Goal: Task Accomplishment & Management: Manage account settings

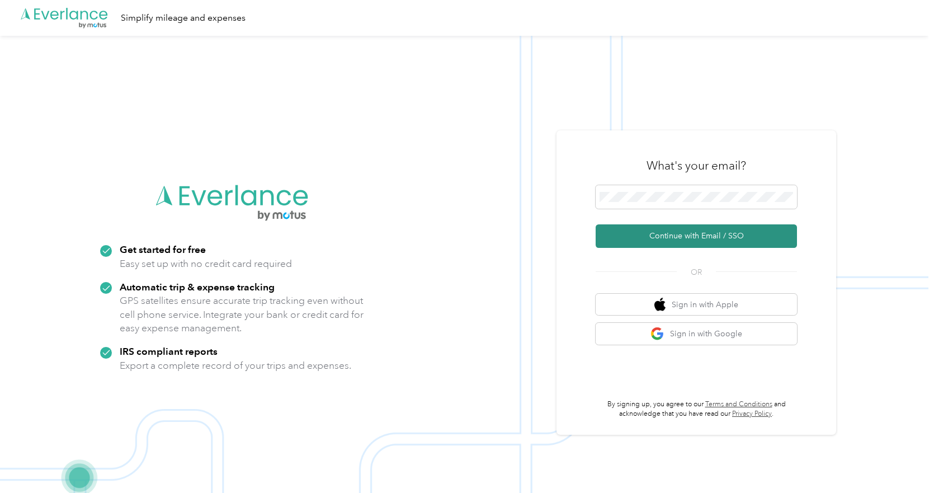
click at [673, 235] on button "Continue with Email / SSO" at bounding box center [696, 235] width 201 height 23
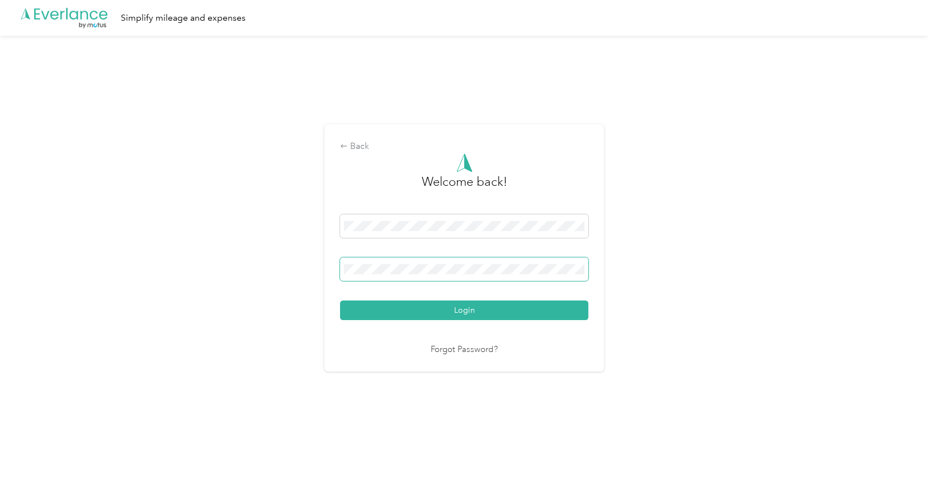
click at [340, 300] on button "Login" at bounding box center [464, 310] width 248 height 20
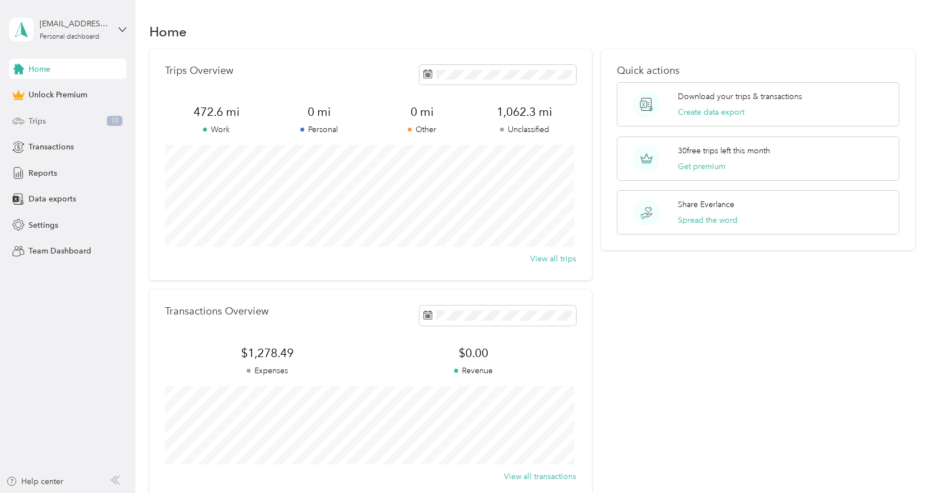
click at [50, 123] on div "Trips 10" at bounding box center [67, 121] width 117 height 20
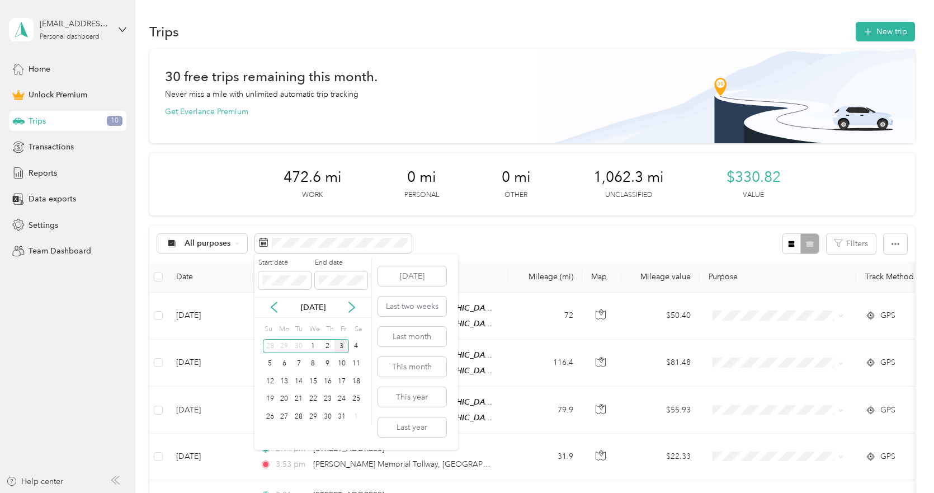
click at [282, 309] on div "[DATE]" at bounding box center [313, 308] width 117 height 12
click at [274, 309] on icon at bounding box center [274, 308] width 6 height 10
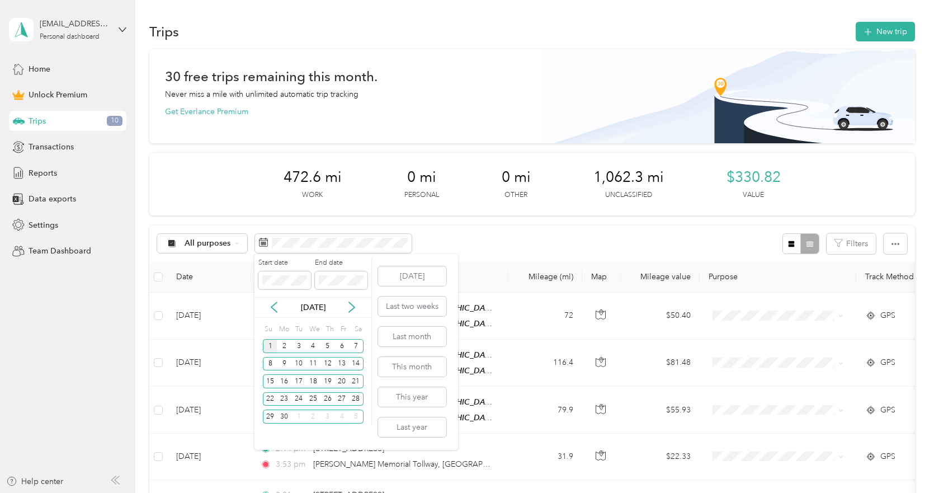
click at [271, 345] on div "1" at bounding box center [270, 346] width 15 height 14
click at [355, 306] on icon at bounding box center [351, 307] width 11 height 11
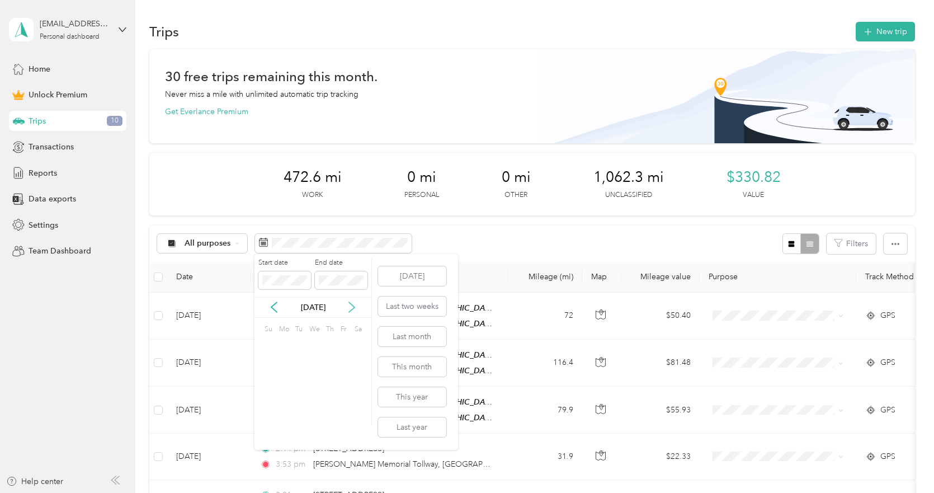
click at [355, 306] on icon at bounding box center [351, 307] width 11 height 11
click at [301, 417] on div "30" at bounding box center [298, 417] width 15 height 14
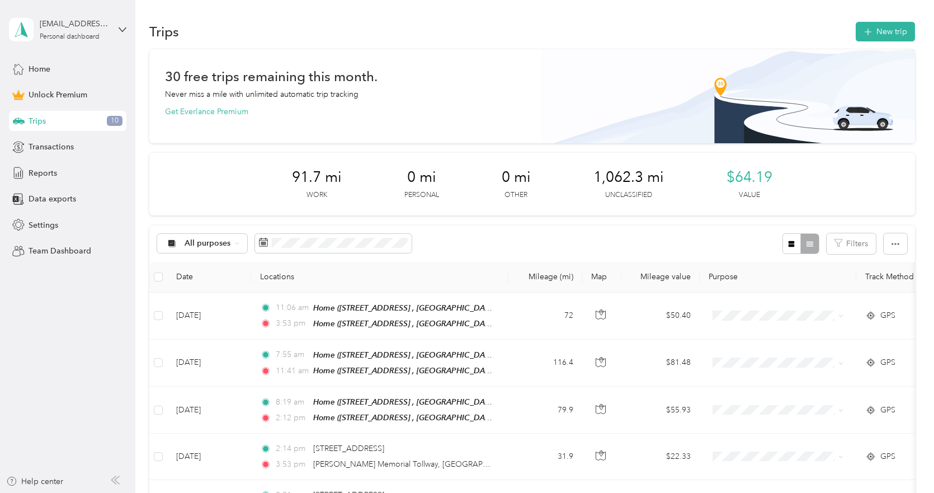
scroll to position [56, 0]
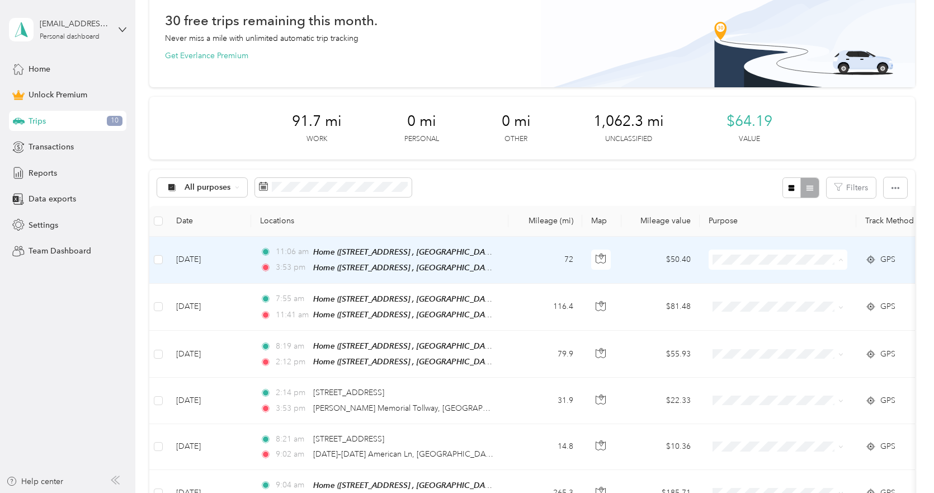
click at [737, 276] on span "Work" at bounding box center [787, 280] width 103 height 12
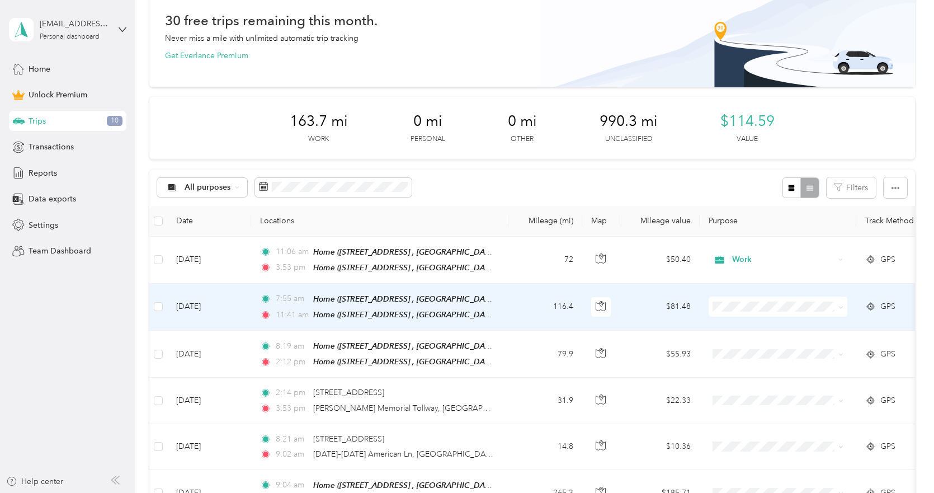
click at [740, 332] on ol "Work Personal Consultant Other Charity Medical Moving Commute" at bounding box center [778, 390] width 139 height 157
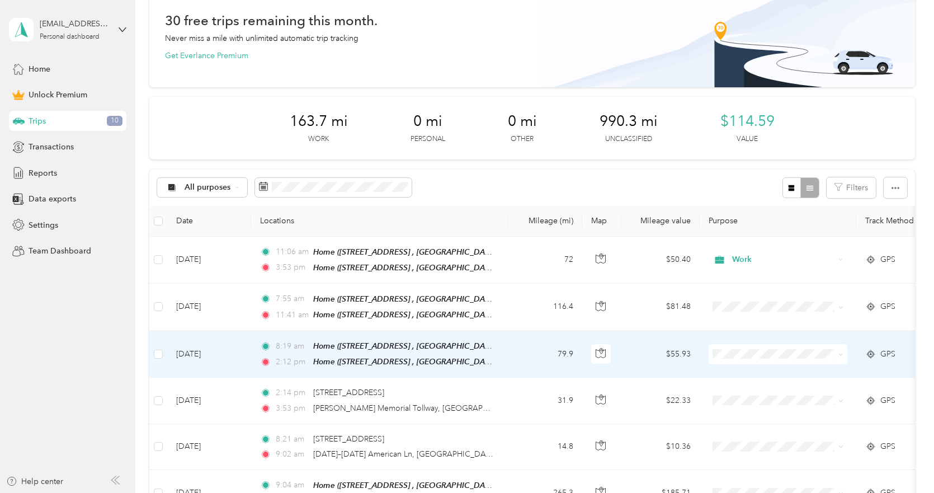
click at [758, 196] on li "Work" at bounding box center [778, 191] width 139 height 20
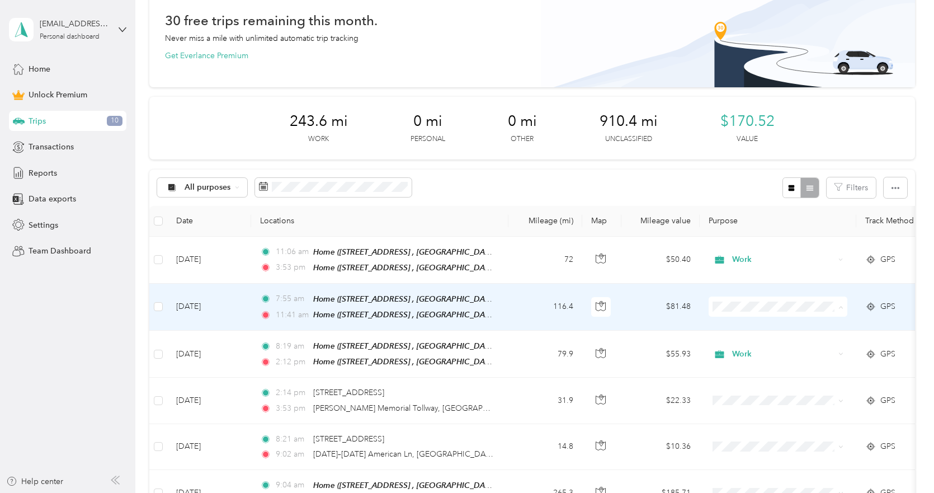
click at [731, 319] on li "Work" at bounding box center [778, 326] width 139 height 20
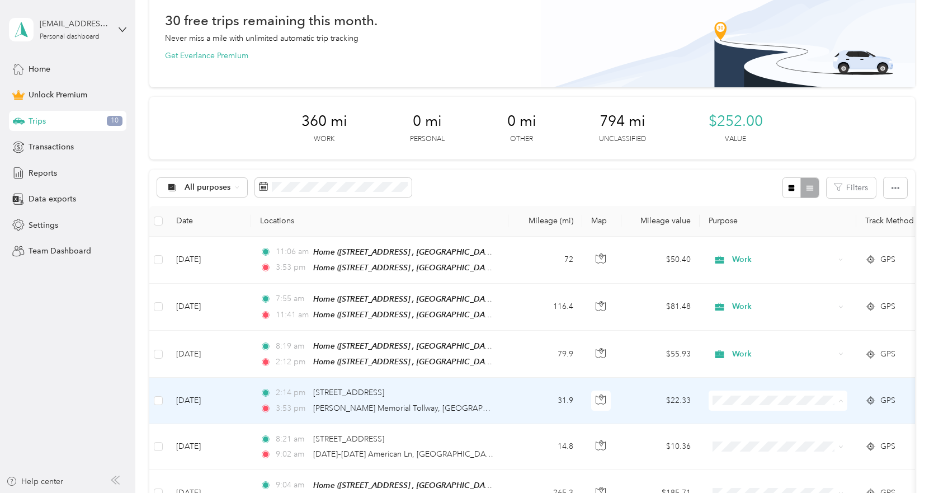
click at [768, 241] on li "Work" at bounding box center [778, 239] width 139 height 20
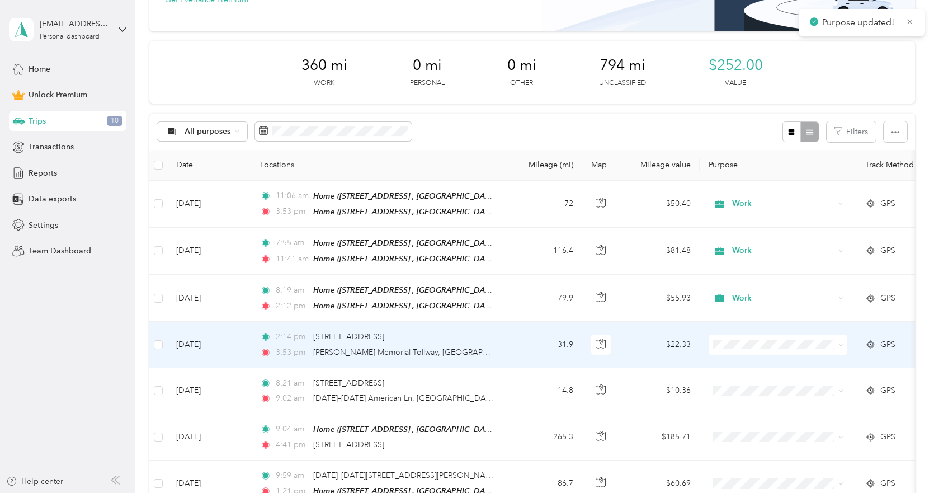
scroll to position [168, 0]
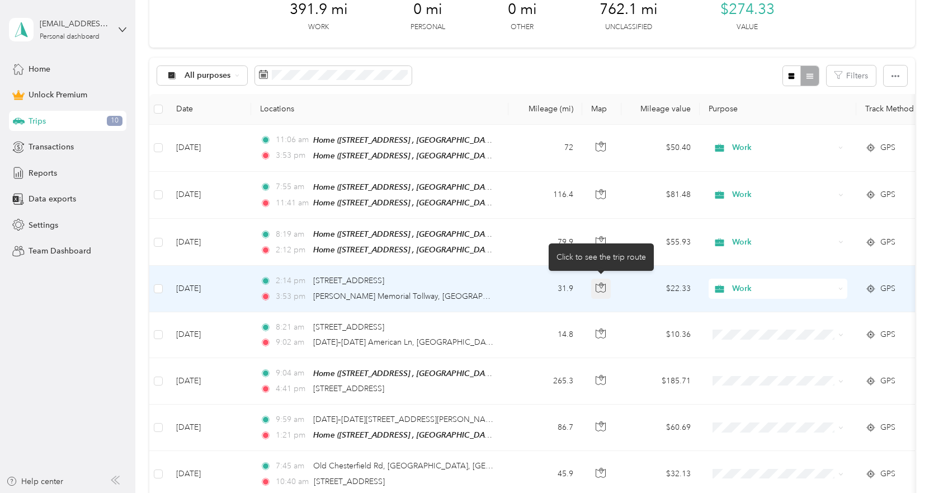
click at [602, 285] on icon "button" at bounding box center [601, 286] width 3 height 6
click at [370, 281] on span "[STREET_ADDRESS]" at bounding box center [348, 281] width 71 height 10
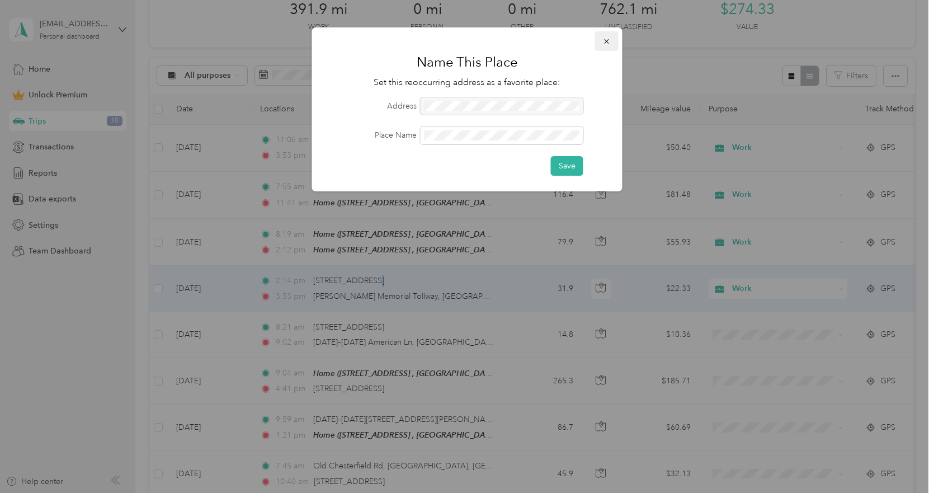
click at [605, 36] on span "button" at bounding box center [607, 41] width 8 height 10
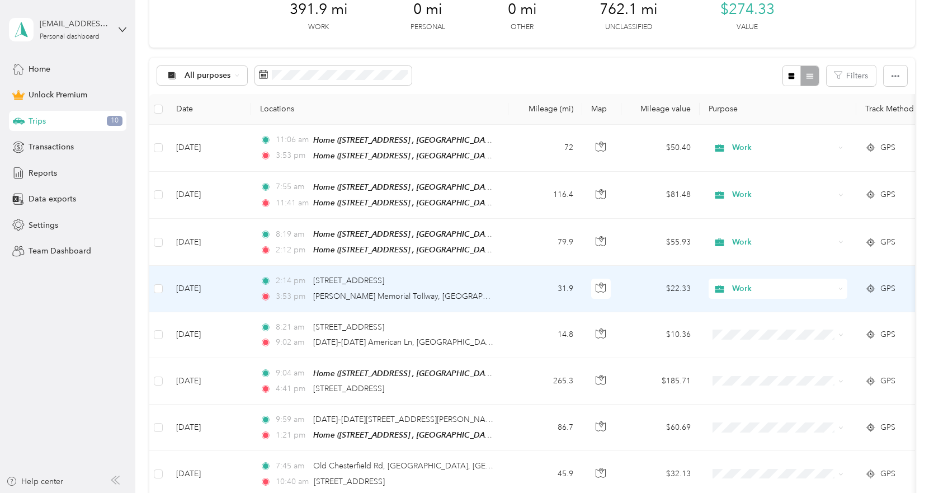
click at [242, 290] on td "[DATE]" at bounding box center [209, 289] width 84 height 46
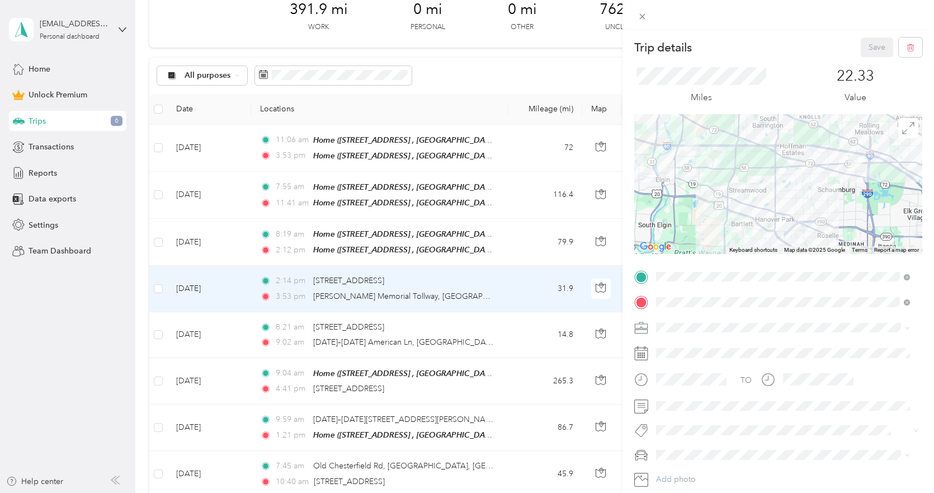
click at [783, 351] on div "Home [STREET_ADDRESS]" at bounding box center [791, 357] width 229 height 35
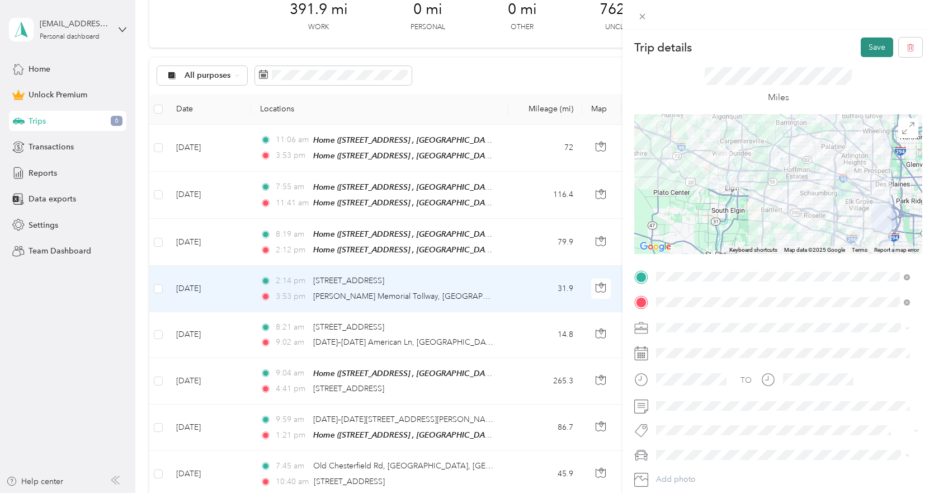
click at [870, 48] on button "Save" at bounding box center [877, 47] width 32 height 20
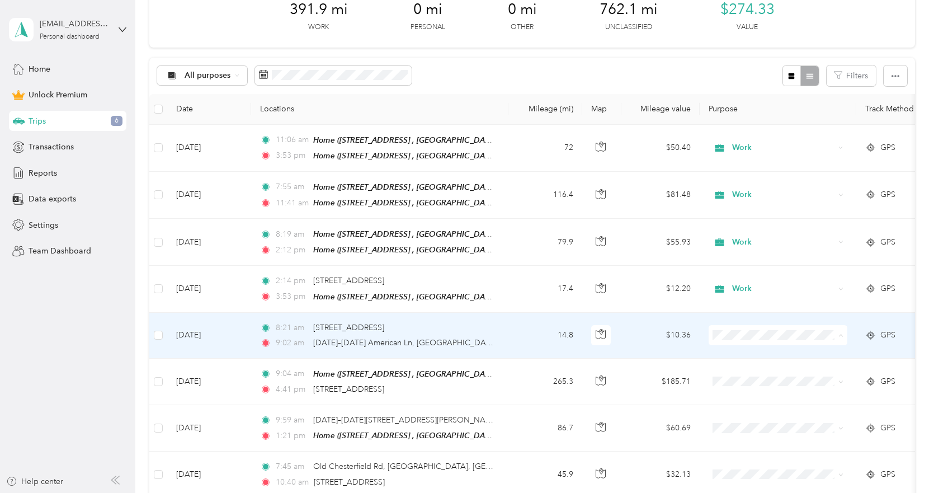
click at [754, 171] on span "Work" at bounding box center [787, 173] width 103 height 12
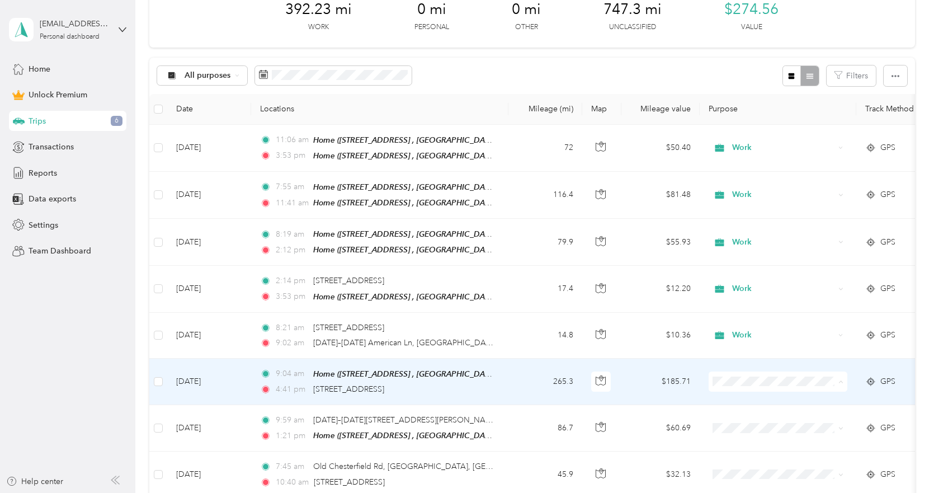
click at [752, 227] on ol "Work Personal Consultant Other Charity Medical Moving Commute" at bounding box center [778, 287] width 139 height 157
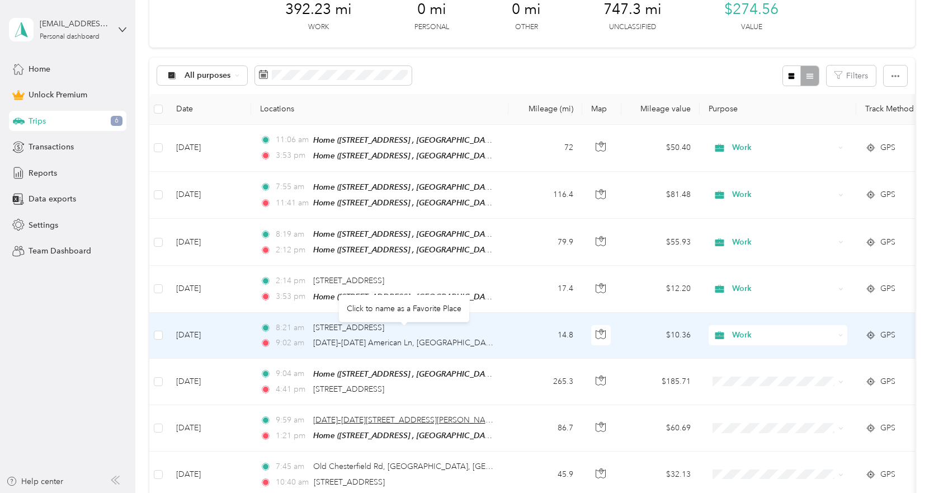
scroll to position [224, 0]
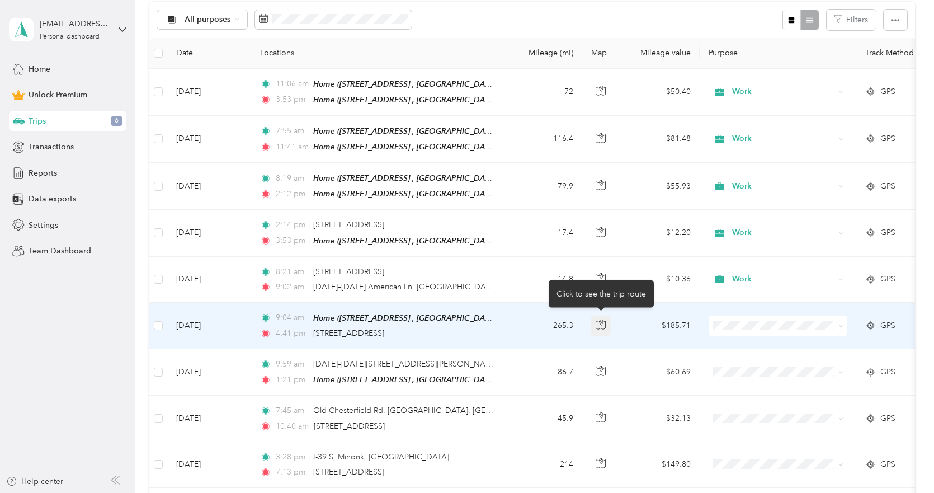
click at [604, 321] on icon "button" at bounding box center [601, 324] width 10 height 10
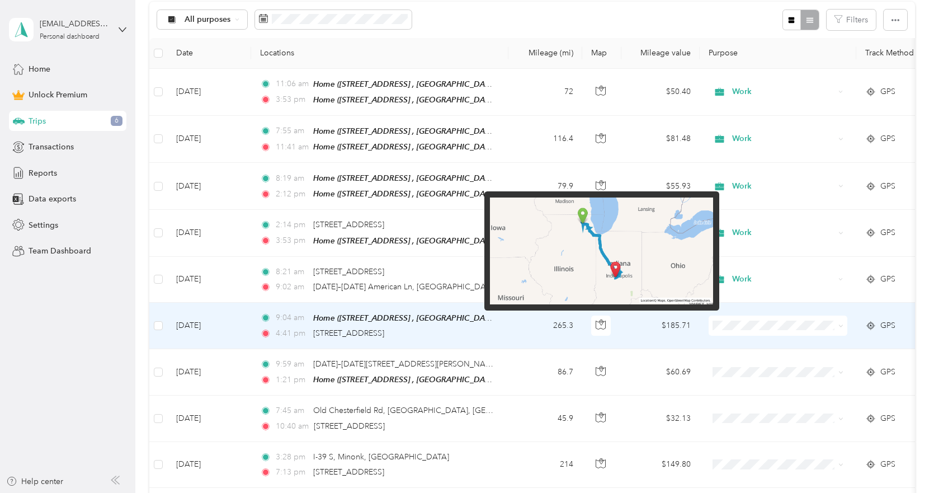
click at [611, 281] on img at bounding box center [601, 250] width 223 height 107
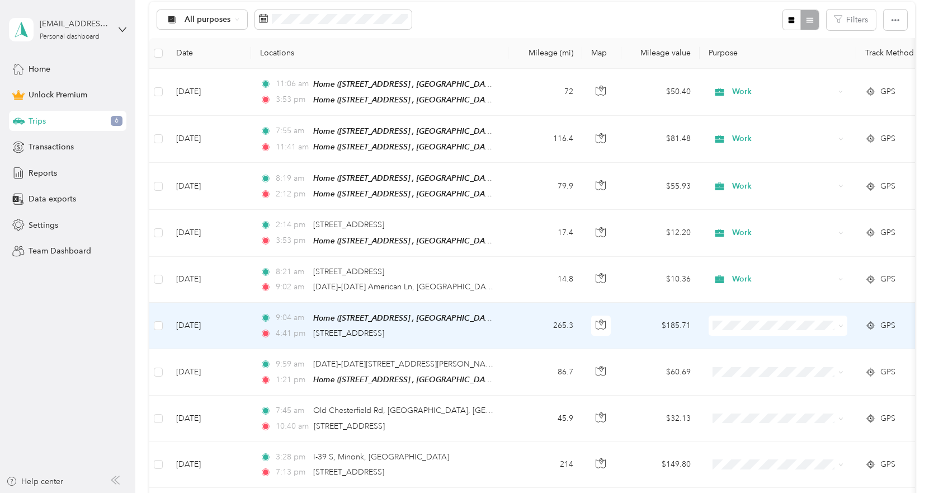
click at [455, 330] on div "4:41 pm [STREET_ADDRESS]" at bounding box center [377, 333] width 235 height 12
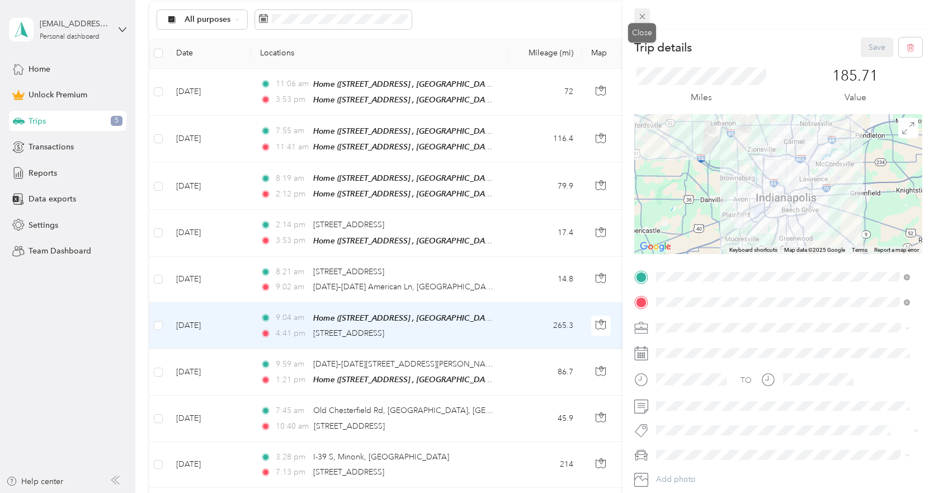
click at [642, 17] on icon at bounding box center [642, 17] width 6 height 6
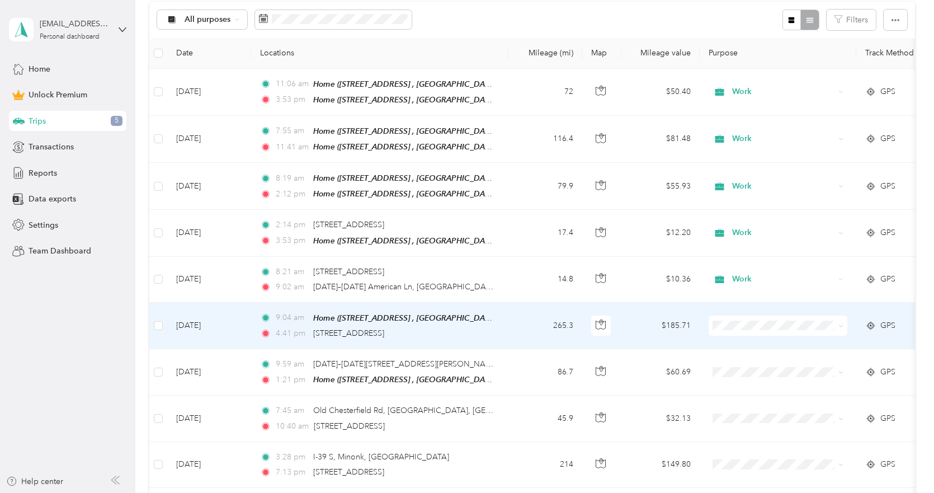
click at [737, 316] on span at bounding box center [778, 326] width 139 height 20
click at [739, 338] on span "Work" at bounding box center [787, 342] width 103 height 12
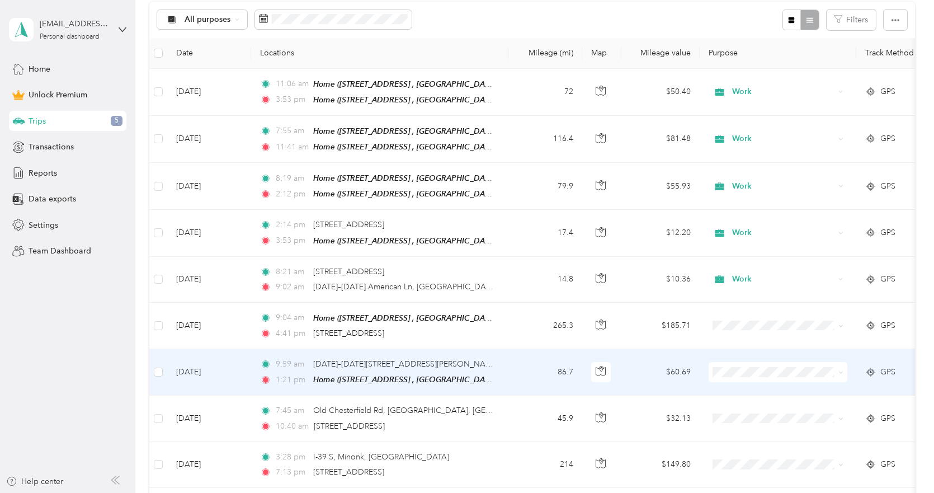
scroll to position [280, 0]
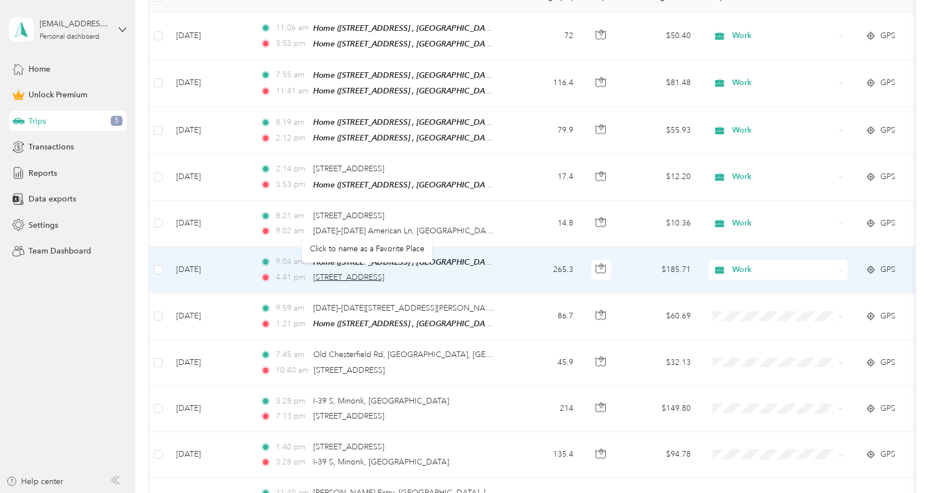
click at [364, 272] on span "[STREET_ADDRESS]" at bounding box center [348, 277] width 71 height 10
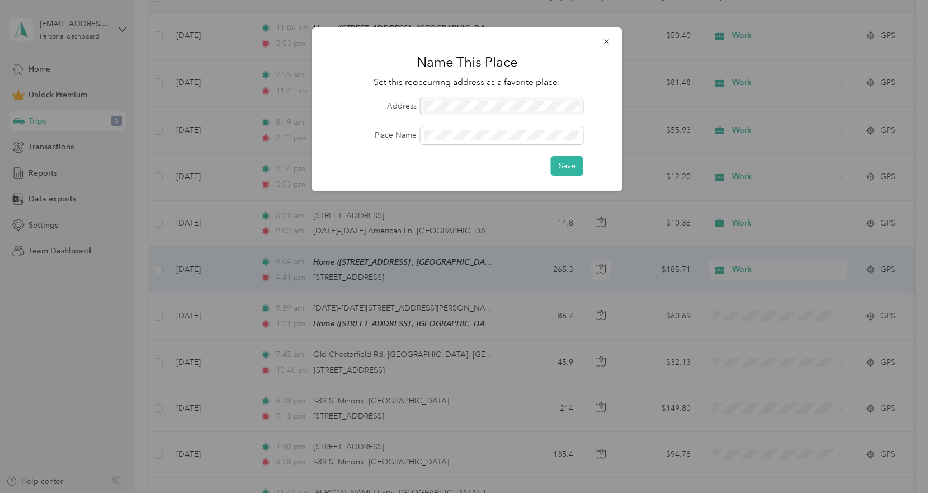
click at [497, 107] on div at bounding box center [502, 106] width 163 height 18
click at [611, 41] on button "button" at bounding box center [606, 41] width 23 height 20
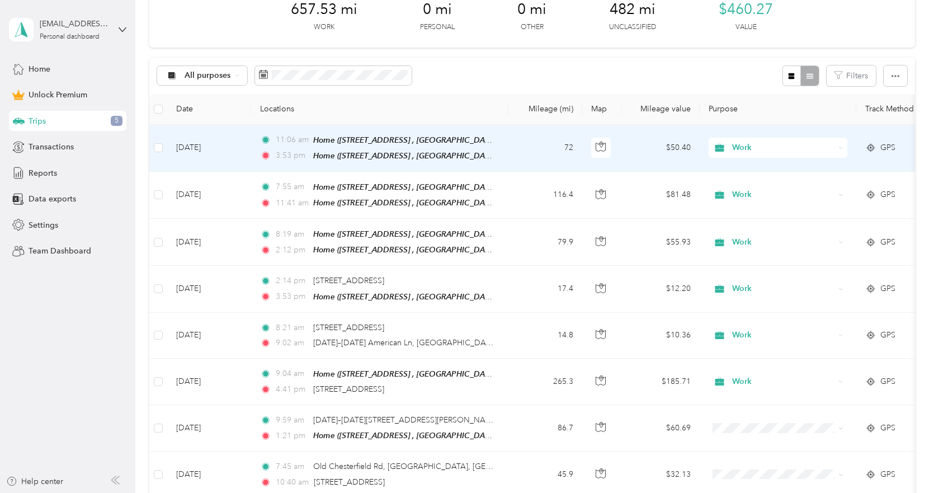
scroll to position [0, 0]
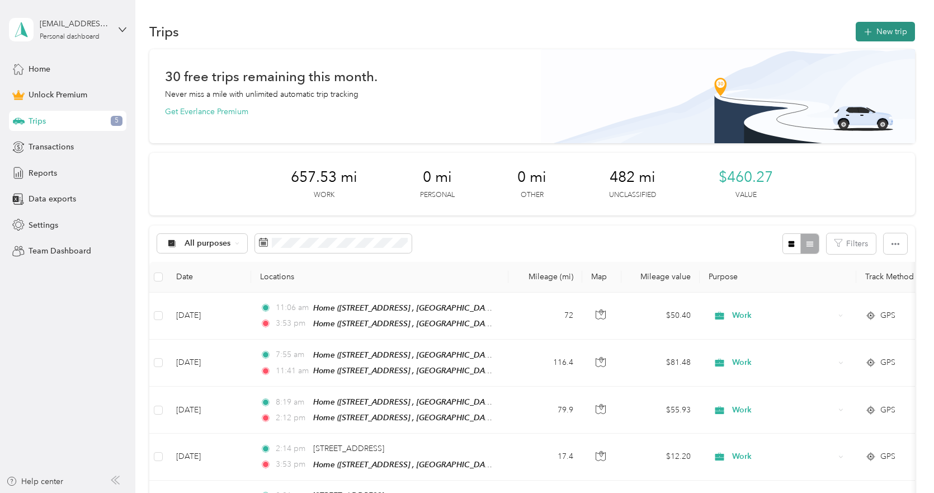
click at [886, 32] on button "New trip" at bounding box center [885, 32] width 59 height 20
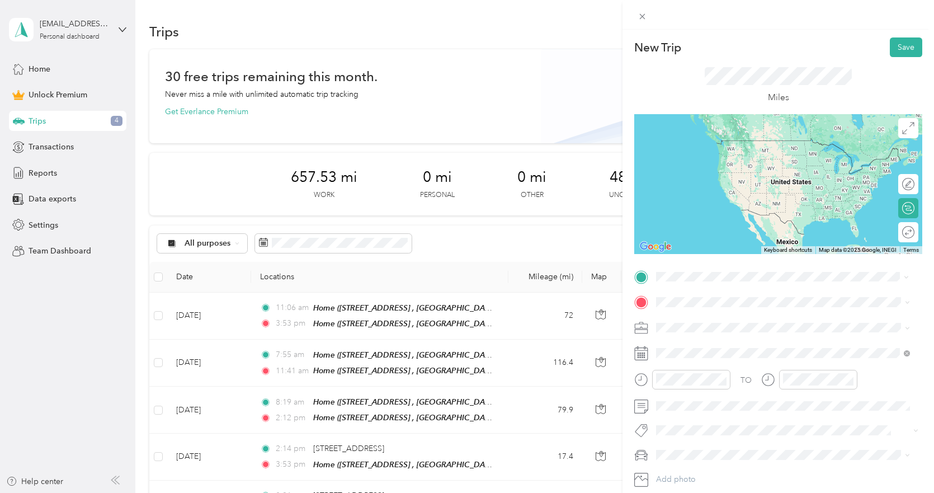
click at [723, 322] on span "[STREET_ADDRESS][US_STATE]" at bounding box center [733, 317] width 112 height 10
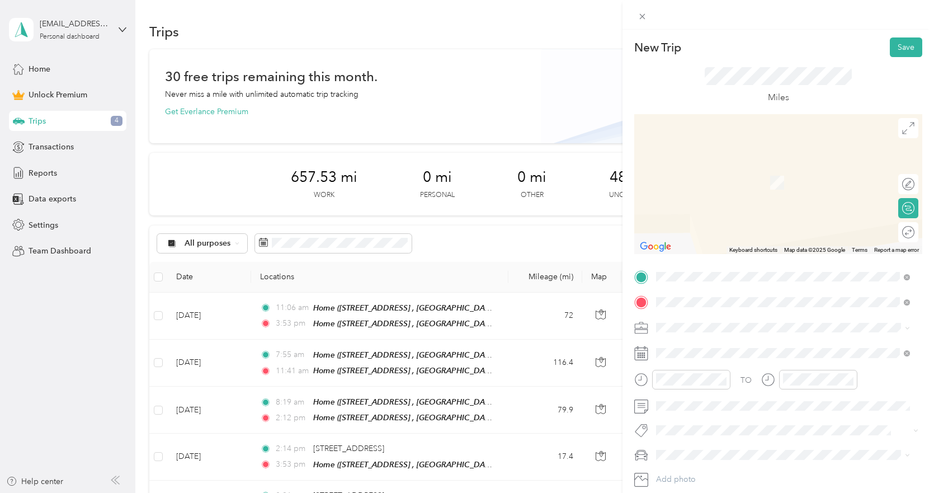
click at [755, 347] on span "[STREET_ADDRESS][US_STATE]" at bounding box center [733, 342] width 112 height 10
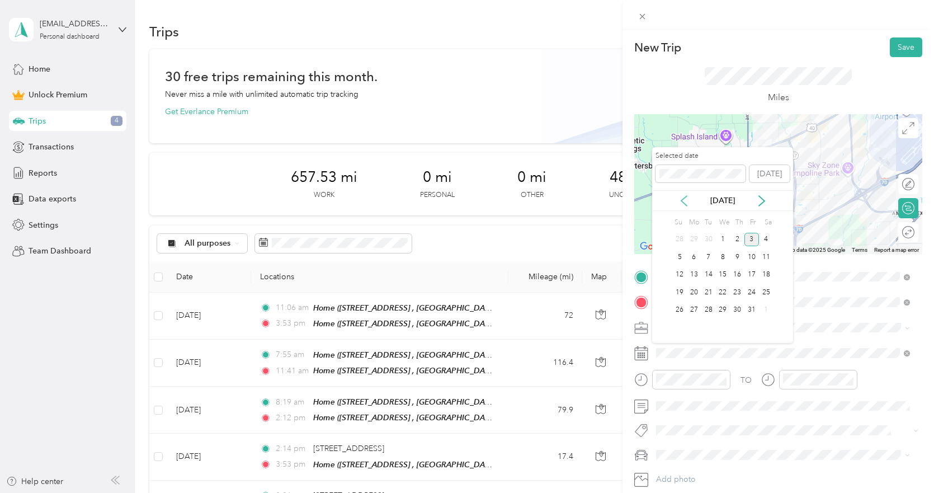
click at [685, 204] on icon at bounding box center [684, 201] width 6 height 10
click at [710, 304] on div "29" at bounding box center [709, 310] width 15 height 14
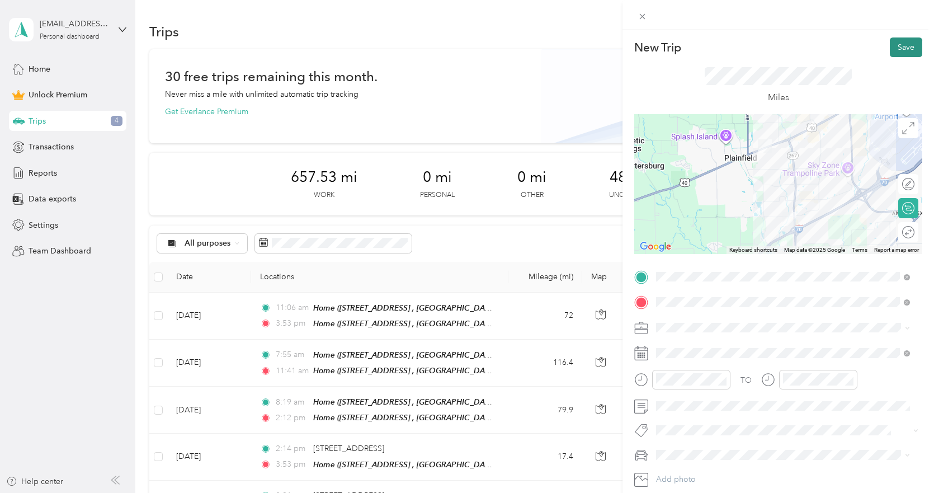
click at [898, 46] on button "Save" at bounding box center [906, 47] width 32 height 20
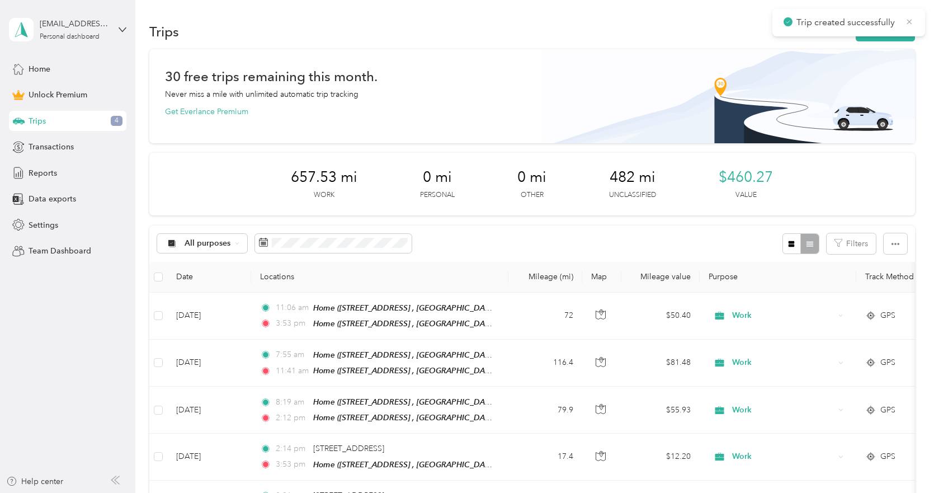
click at [912, 23] on icon at bounding box center [909, 22] width 9 height 10
click at [906, 28] on span "Trip created successfully" at bounding box center [849, 23] width 130 height 14
click at [868, 32] on icon "button" at bounding box center [868, 32] width 13 height 13
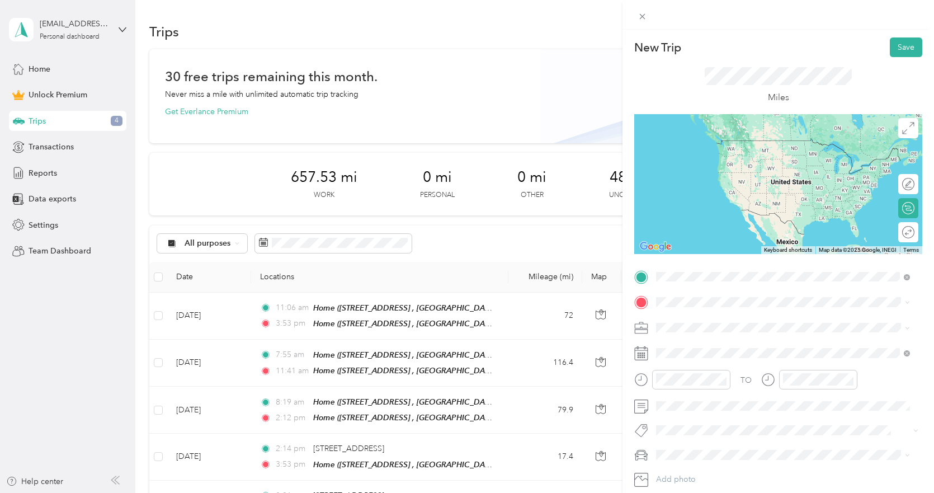
click at [728, 319] on span "[STREET_ADDRESS][US_STATE]" at bounding box center [733, 317] width 112 height 10
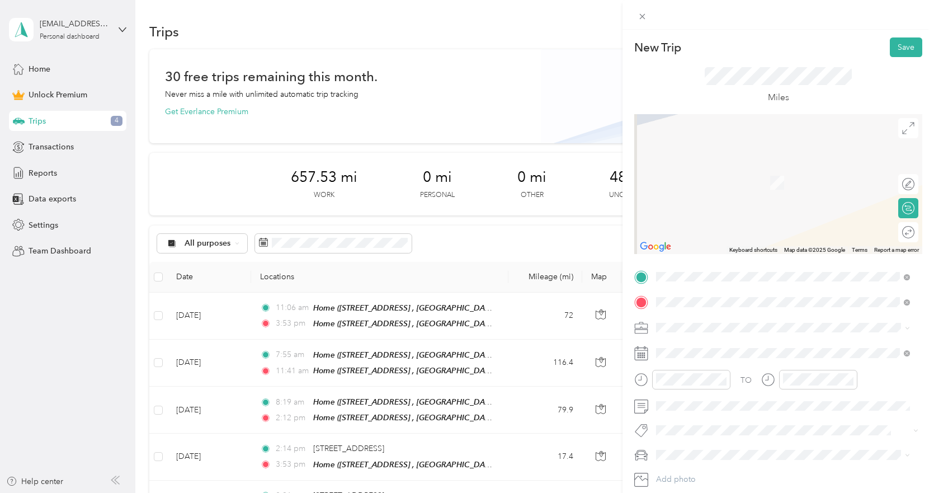
click at [699, 346] on span "[STREET_ADDRESS][PERSON_NAME][US_STATE]" at bounding box center [764, 342] width 174 height 10
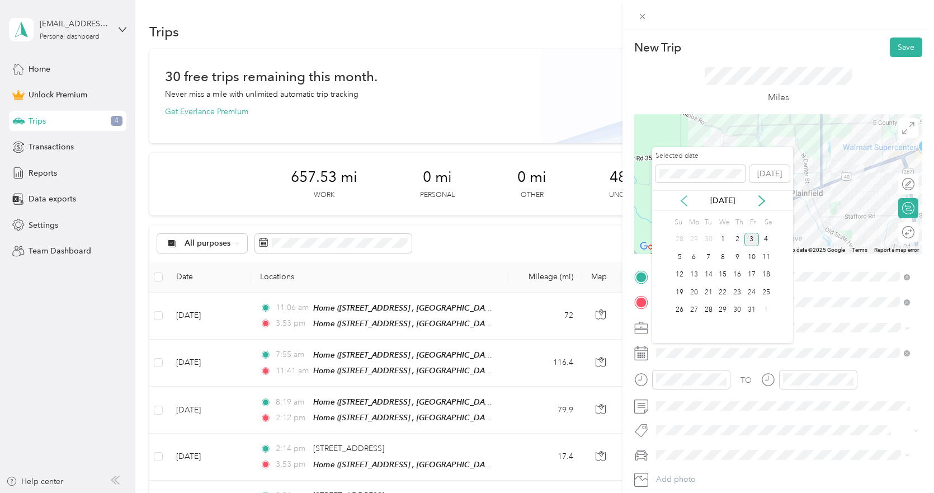
click at [682, 203] on icon at bounding box center [684, 200] width 11 height 11
click at [706, 308] on div "29" at bounding box center [709, 310] width 15 height 14
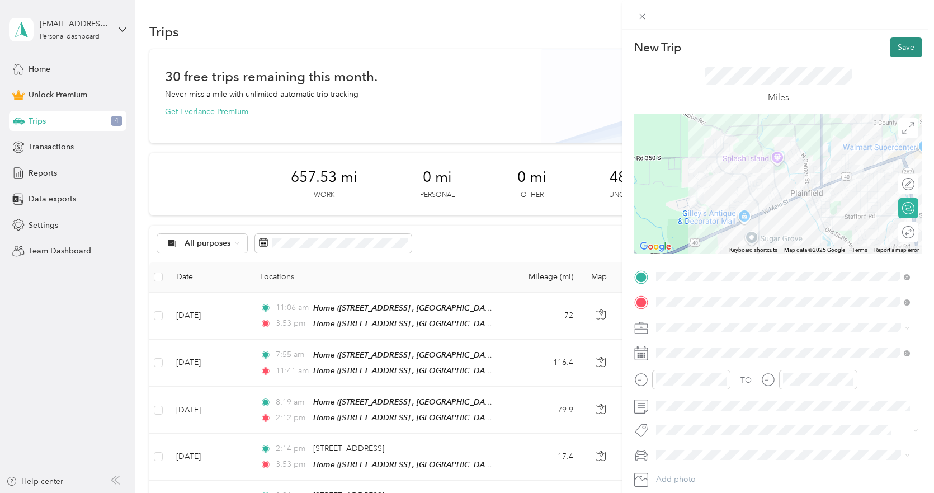
click at [905, 43] on button "Save" at bounding box center [906, 47] width 32 height 20
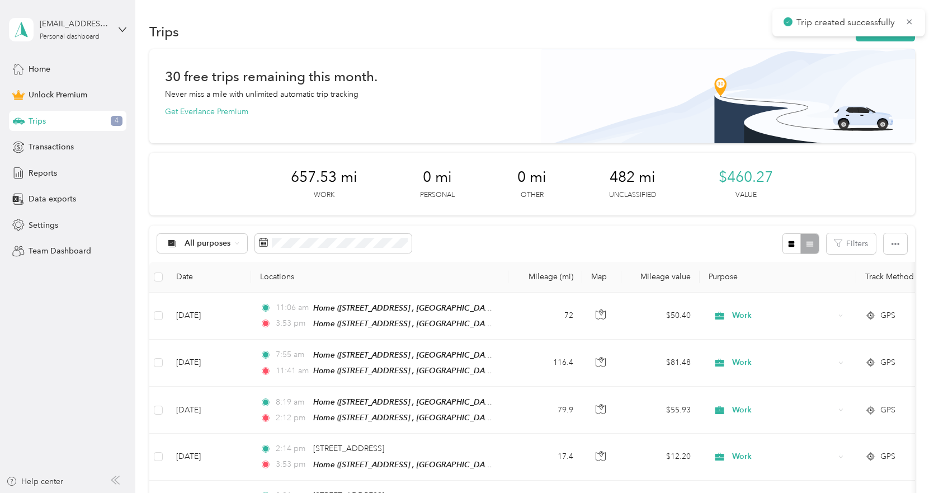
click at [874, 44] on section "Trips New trip 30 free trips remaining this month. Never miss a mile with unlim…" at bounding box center [532, 497] width 766 height 955
click at [874, 41] on button "New trip" at bounding box center [885, 32] width 59 height 20
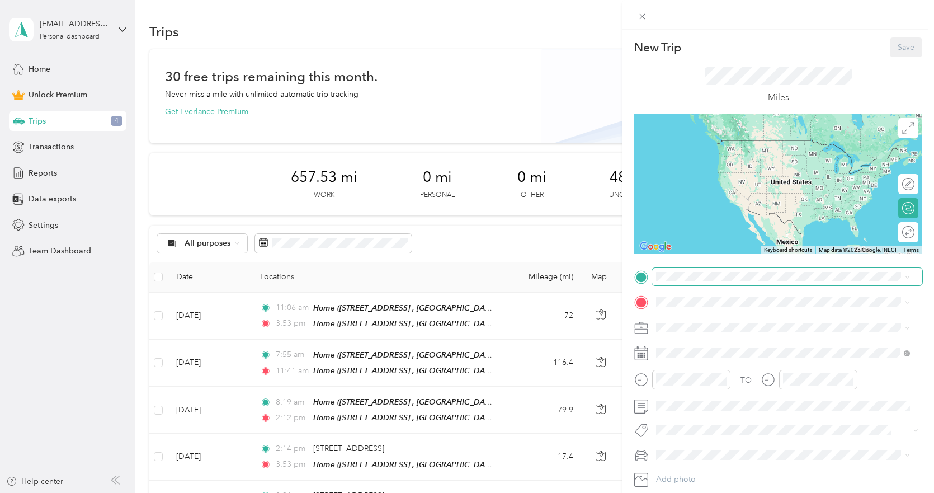
click at [676, 281] on span at bounding box center [787, 277] width 270 height 18
click at [706, 318] on span "[STREET_ADDRESS][PERSON_NAME][US_STATE]" at bounding box center [764, 317] width 174 height 10
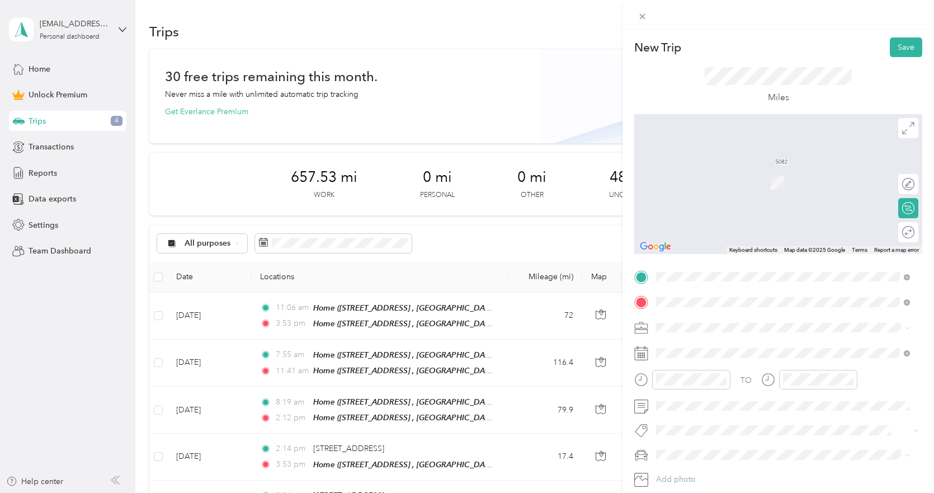
click at [702, 359] on span "[STREET_ADDRESS] , 60118, [GEOGRAPHIC_DATA], [GEOGRAPHIC_DATA], [GEOGRAPHIC_DAT…" at bounding box center [770, 364] width 187 height 21
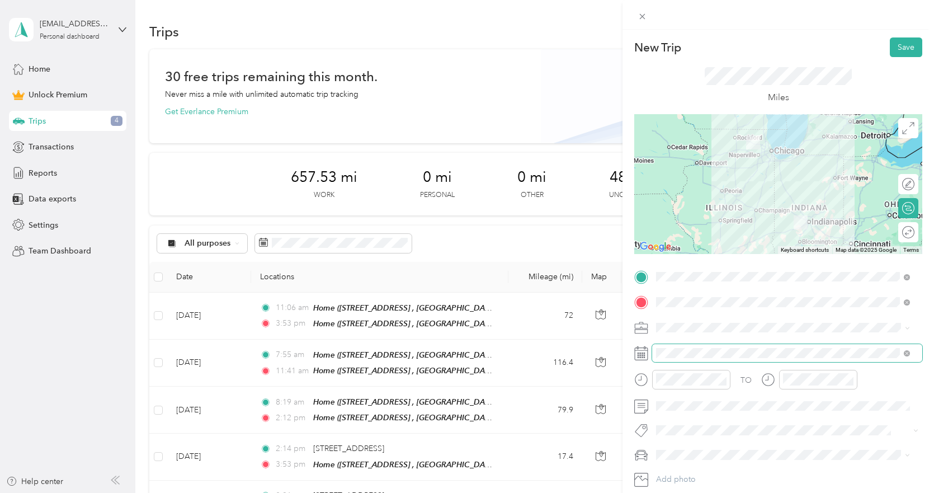
click at [712, 347] on span at bounding box center [787, 353] width 270 height 18
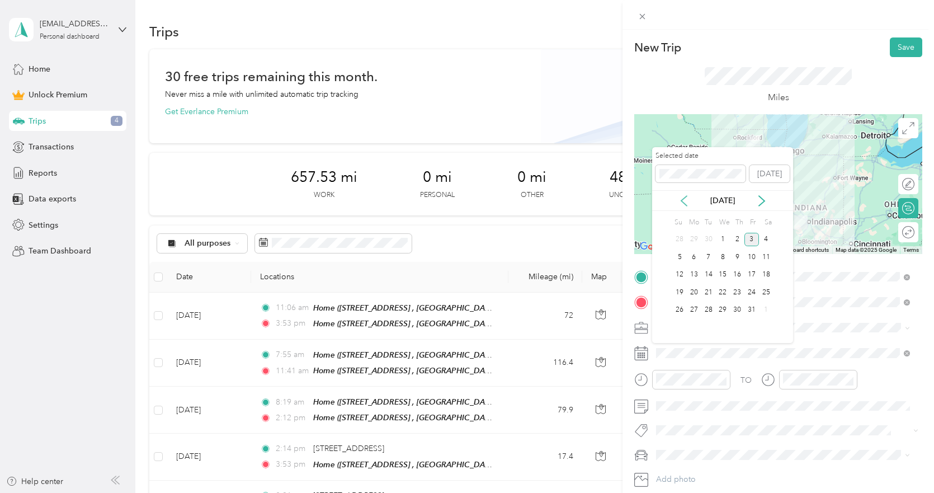
click at [688, 201] on icon at bounding box center [684, 200] width 11 height 11
click at [708, 237] on div "29" at bounding box center [709, 240] width 15 height 14
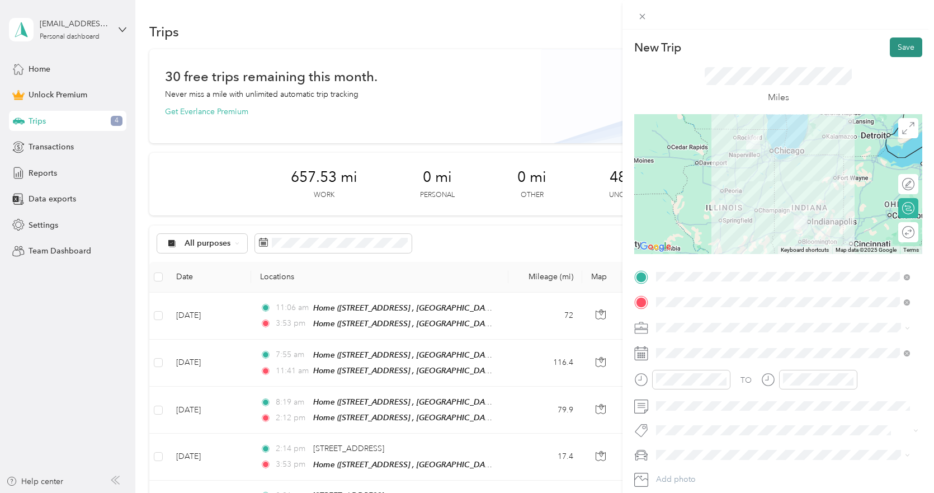
click at [901, 45] on button "Save" at bounding box center [906, 47] width 32 height 20
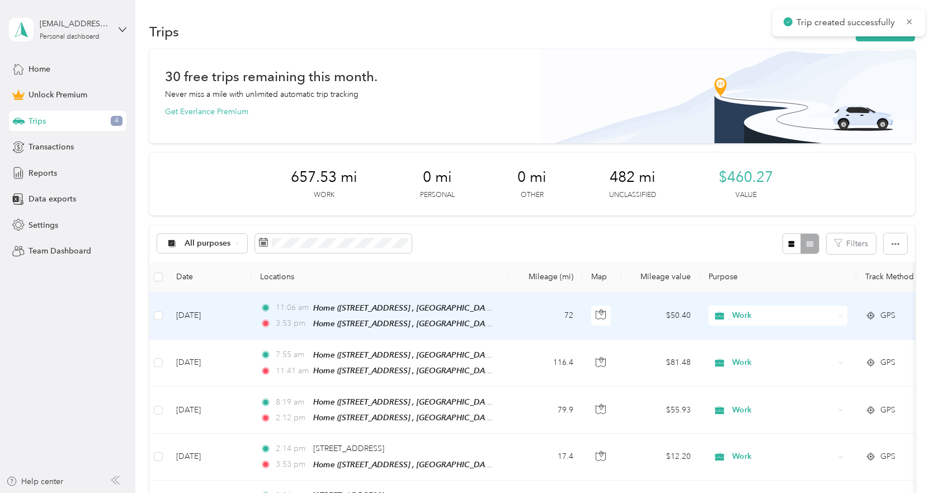
scroll to position [280, 0]
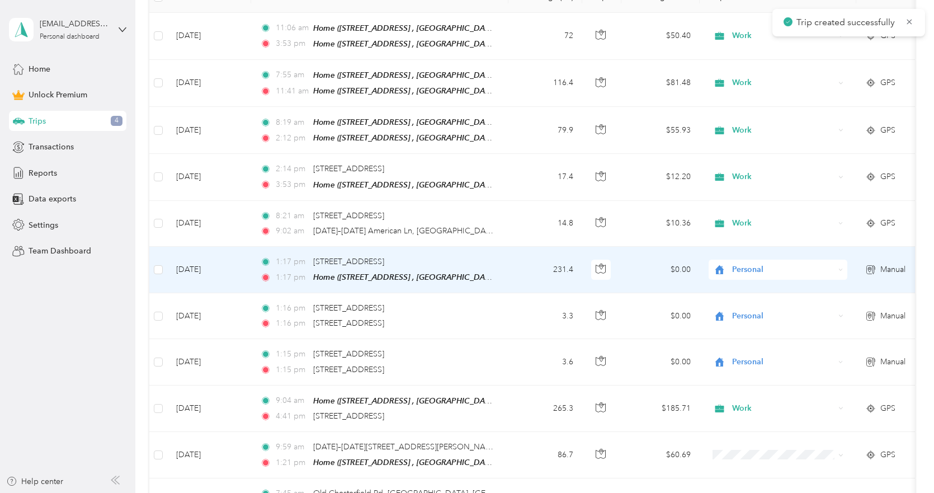
click at [727, 265] on span "Personal" at bounding box center [774, 269] width 122 height 12
click at [752, 291] on li "Work" at bounding box center [778, 282] width 139 height 20
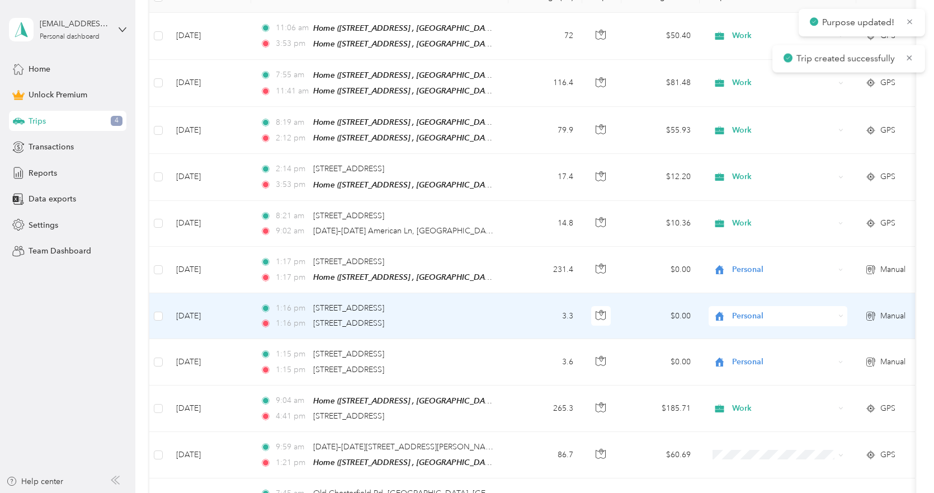
click at [747, 312] on span "Personal" at bounding box center [783, 316] width 102 height 12
click at [743, 331] on span "Work" at bounding box center [787, 333] width 103 height 12
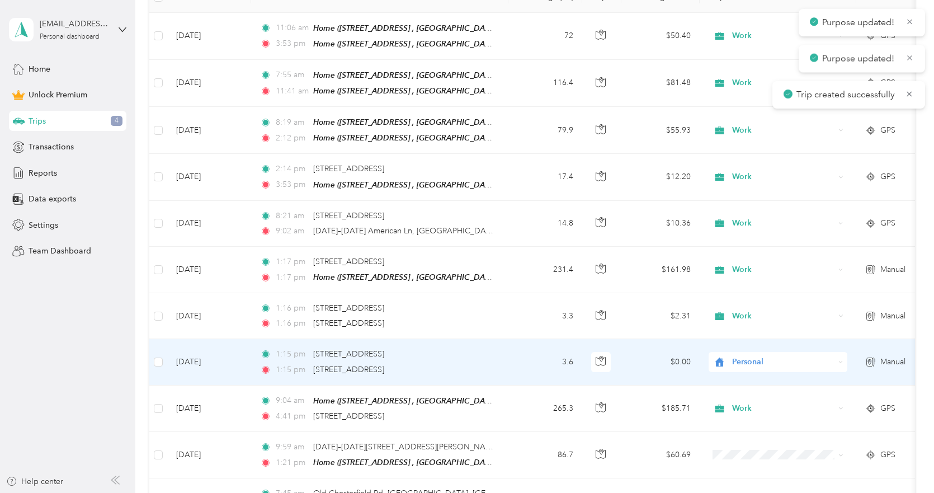
click at [746, 356] on span "Personal" at bounding box center [783, 362] width 102 height 12
click at [754, 205] on ol "Work Personal Consultant Other Charity Medical Moving Commute" at bounding box center [778, 263] width 139 height 157
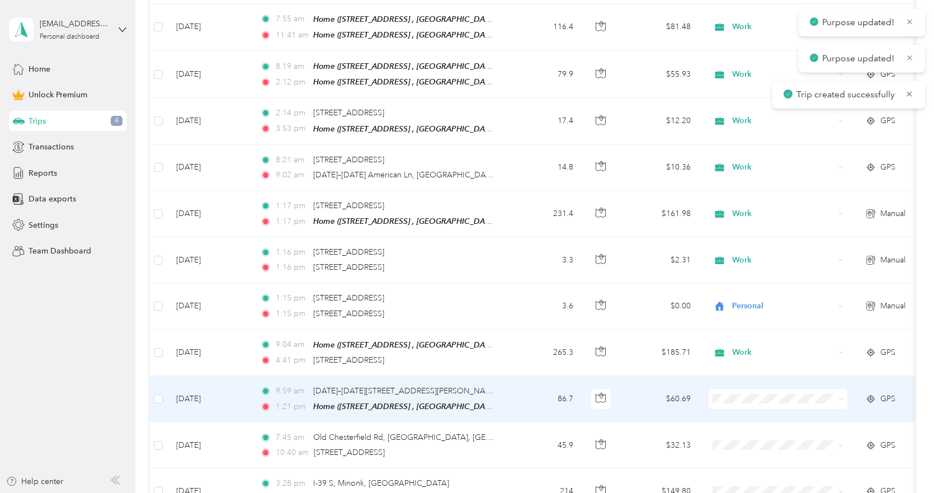
scroll to position [392, 0]
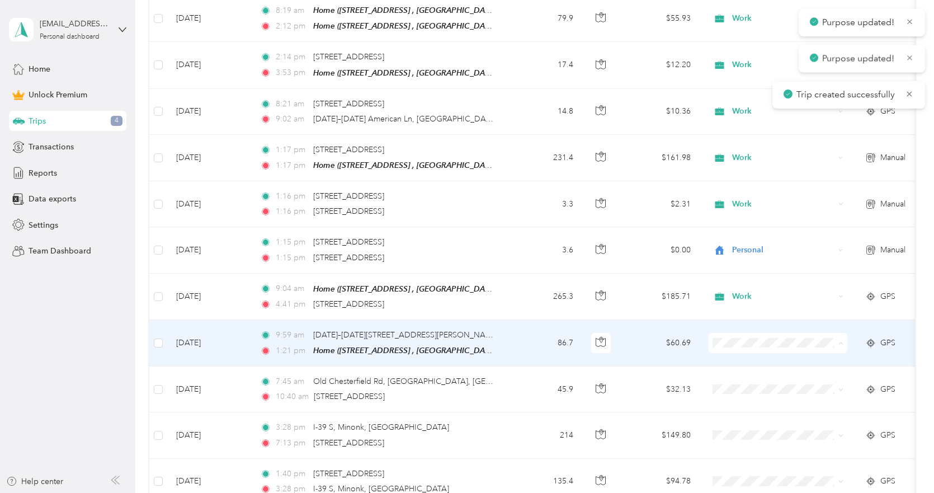
click at [765, 183] on li "Work" at bounding box center [778, 180] width 139 height 20
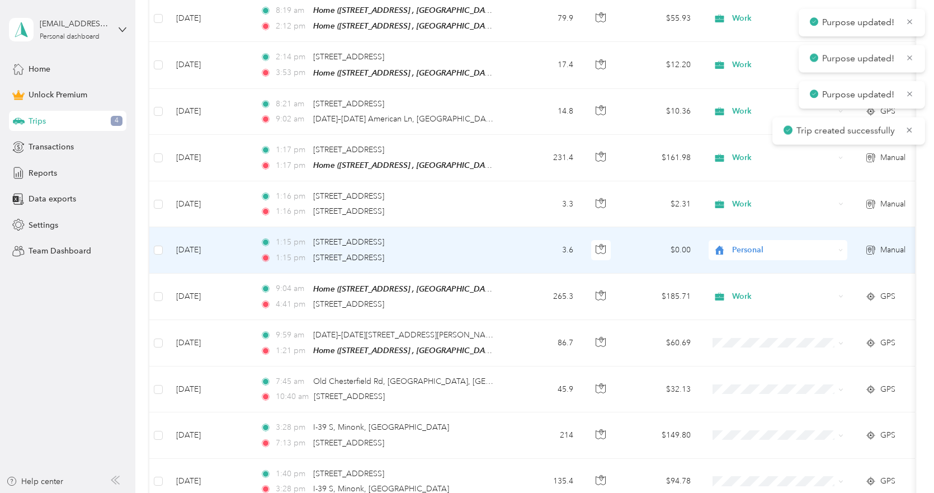
click at [750, 244] on span "Personal" at bounding box center [783, 250] width 102 height 12
click at [752, 265] on span "Work" at bounding box center [787, 266] width 103 height 12
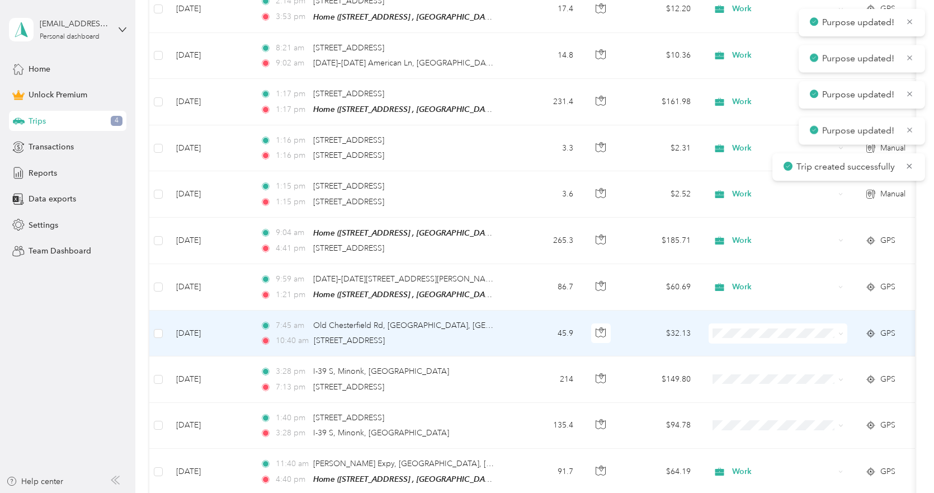
scroll to position [503, 0]
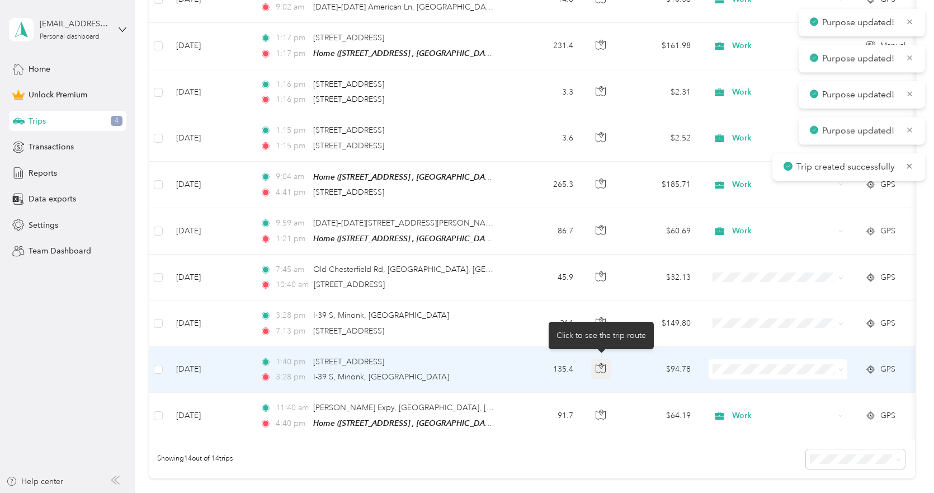
click at [600, 364] on icon "button" at bounding box center [601, 368] width 10 height 10
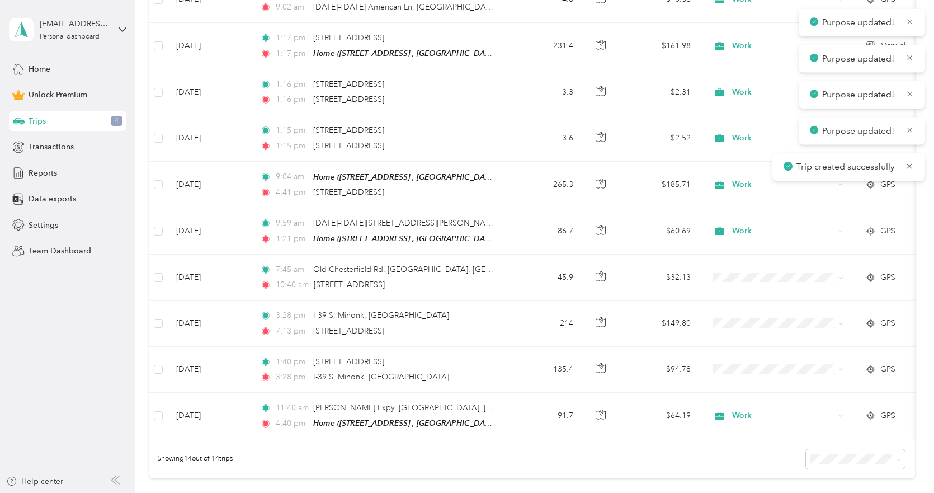
drag, startPoint x: 611, startPoint y: 470, endPoint x: 611, endPoint y: 443, distance: 28.0
click at [611, 470] on div "Showing 14 out of 14 trips" at bounding box center [532, 458] width 766 height 39
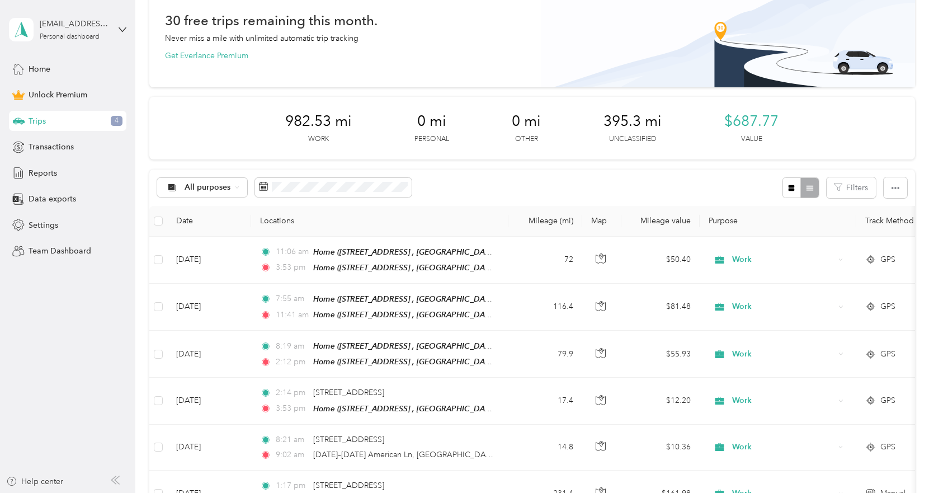
scroll to position [0, 0]
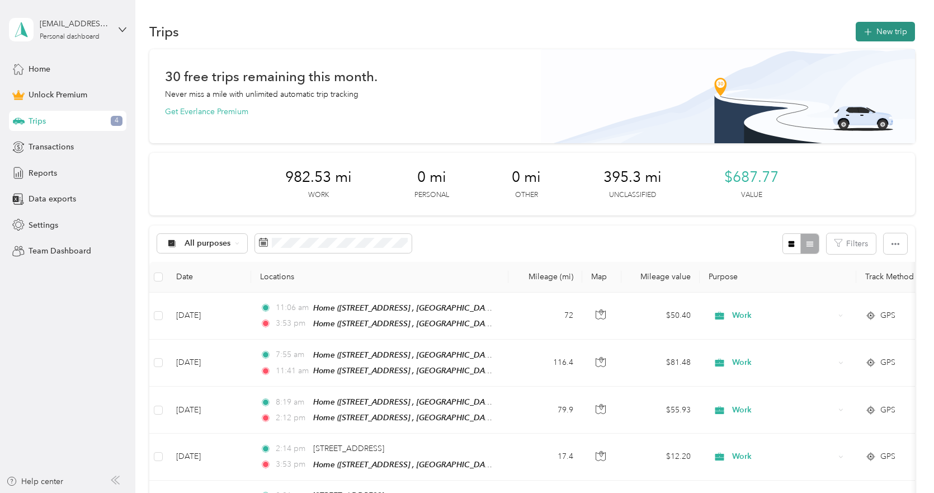
click at [873, 34] on button "New trip" at bounding box center [885, 32] width 59 height 20
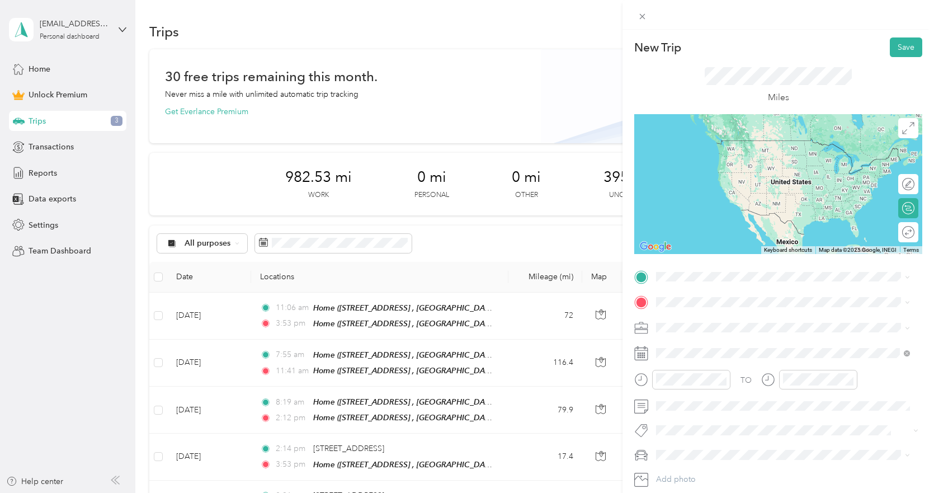
click at [699, 318] on span "[STREET_ADDRESS][US_STATE]" at bounding box center [733, 315] width 112 height 10
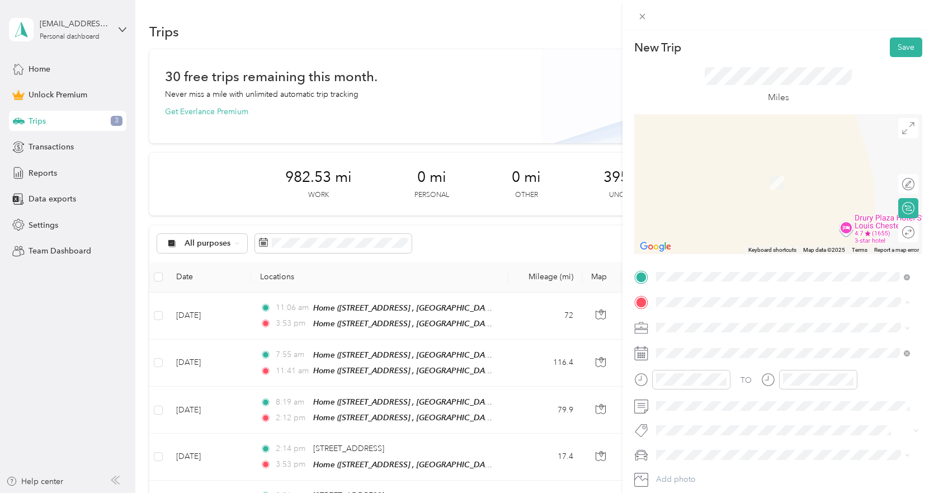
click at [732, 361] on span "[STREET_ADDRESS] , 60118, [GEOGRAPHIC_DATA], [GEOGRAPHIC_DATA], [GEOGRAPHIC_DAT…" at bounding box center [770, 364] width 187 height 21
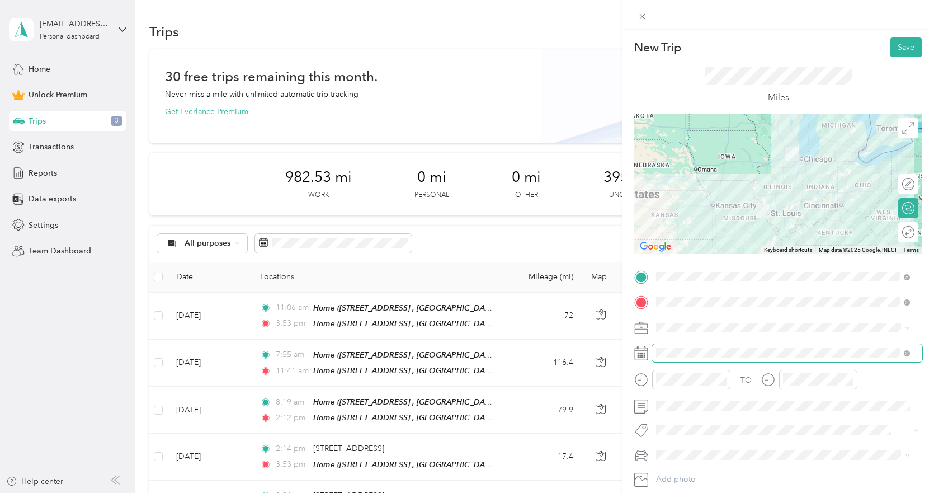
click at [717, 359] on span at bounding box center [787, 353] width 270 height 18
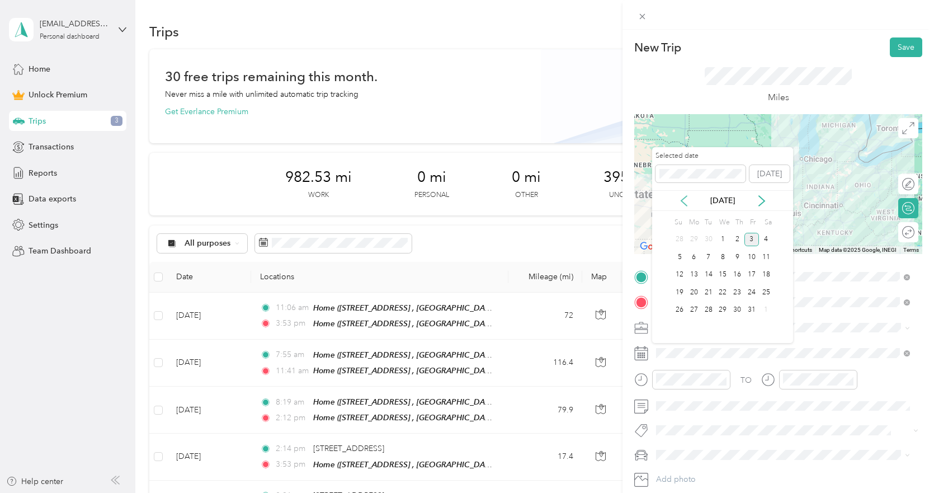
click at [681, 197] on icon at bounding box center [684, 200] width 11 height 11
click at [682, 197] on icon at bounding box center [684, 200] width 11 height 11
click at [682, 198] on icon at bounding box center [684, 200] width 11 height 11
click at [725, 273] on div "18" at bounding box center [723, 275] width 15 height 14
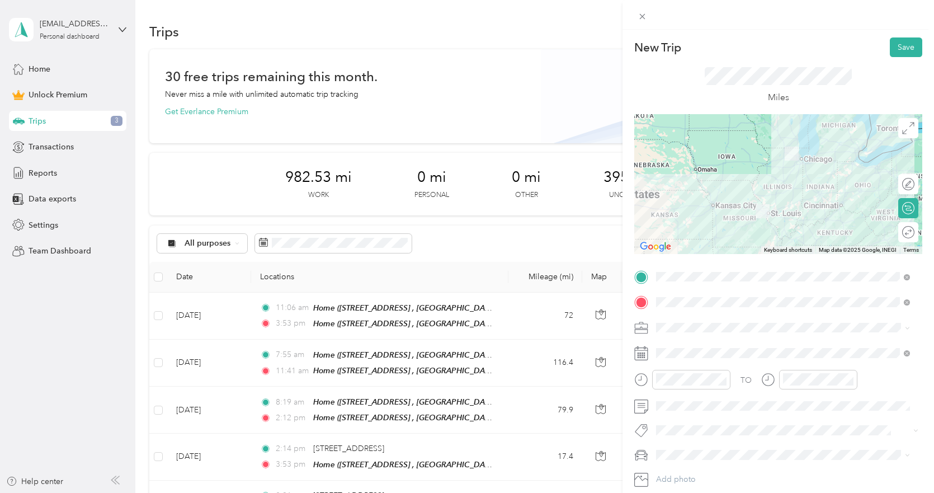
scroll to position [69, 0]
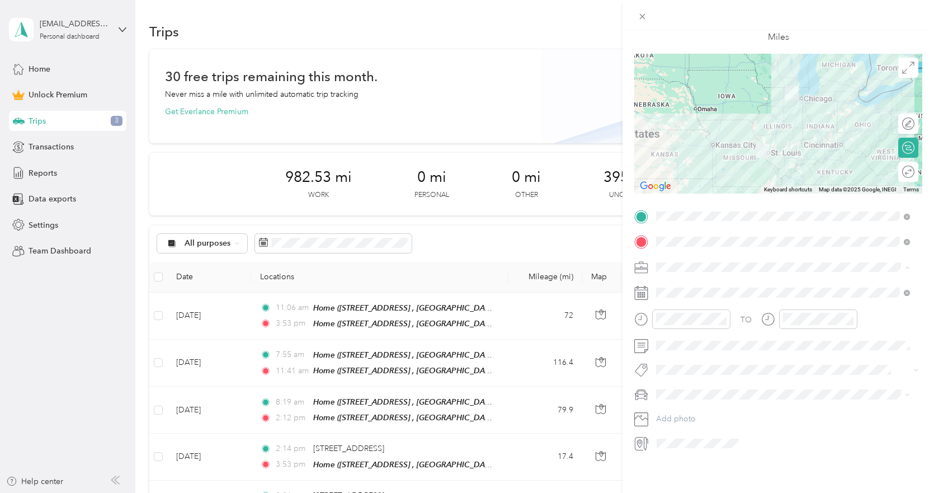
click at [693, 279] on div "Work" at bounding box center [783, 278] width 246 height 12
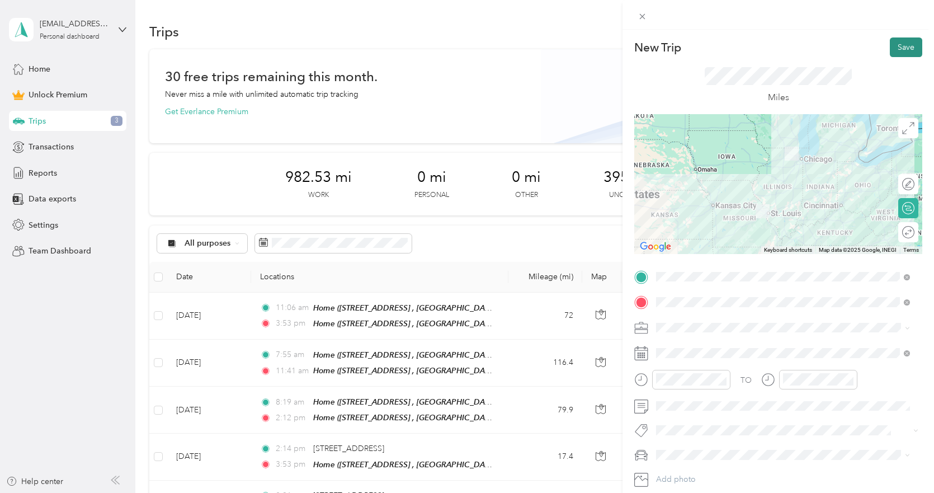
click at [898, 53] on button "Save" at bounding box center [906, 47] width 32 height 20
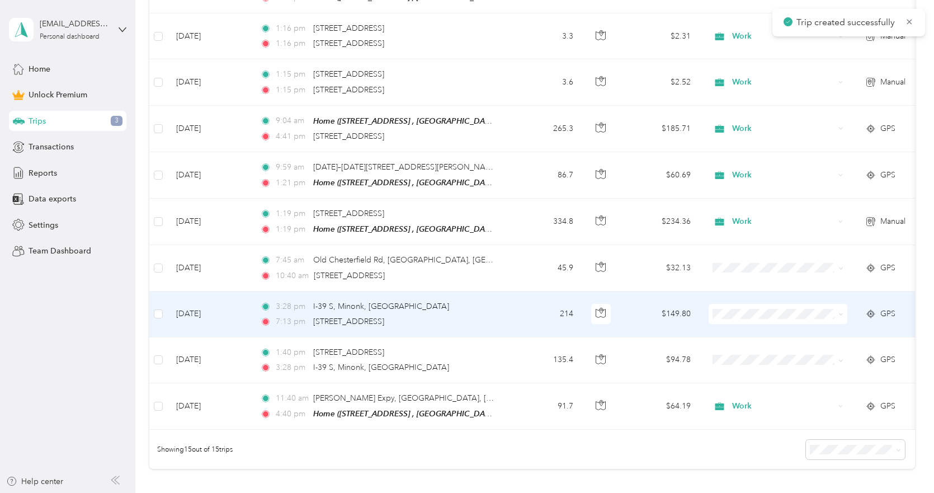
scroll to position [615, 0]
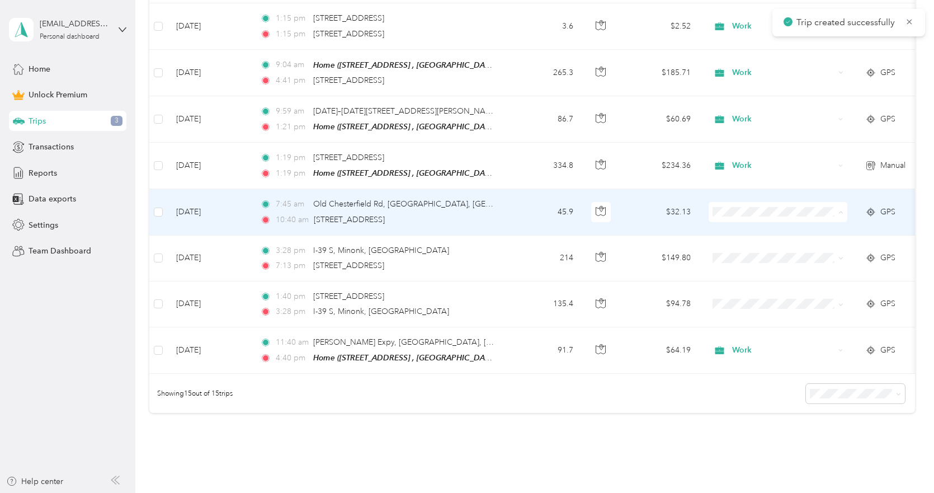
click at [747, 228] on span "Work" at bounding box center [787, 227] width 103 height 12
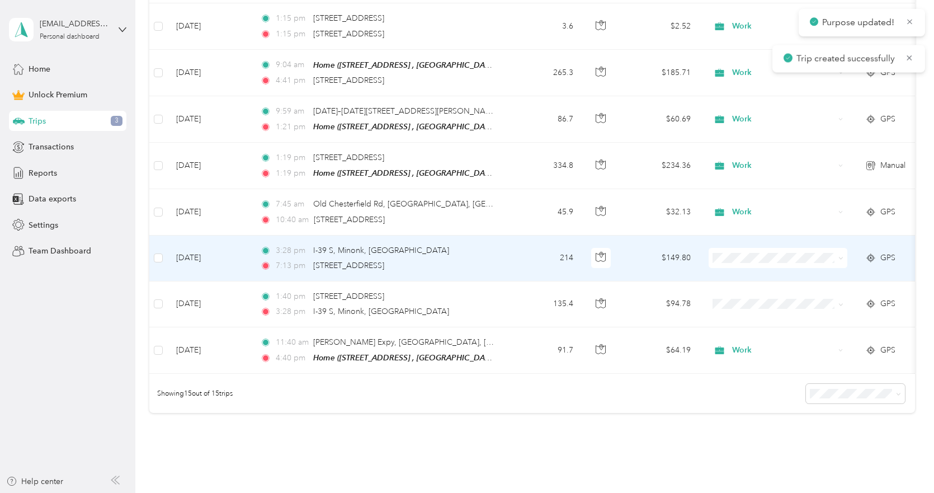
click at [738, 275] on span "Work" at bounding box center [787, 271] width 103 height 12
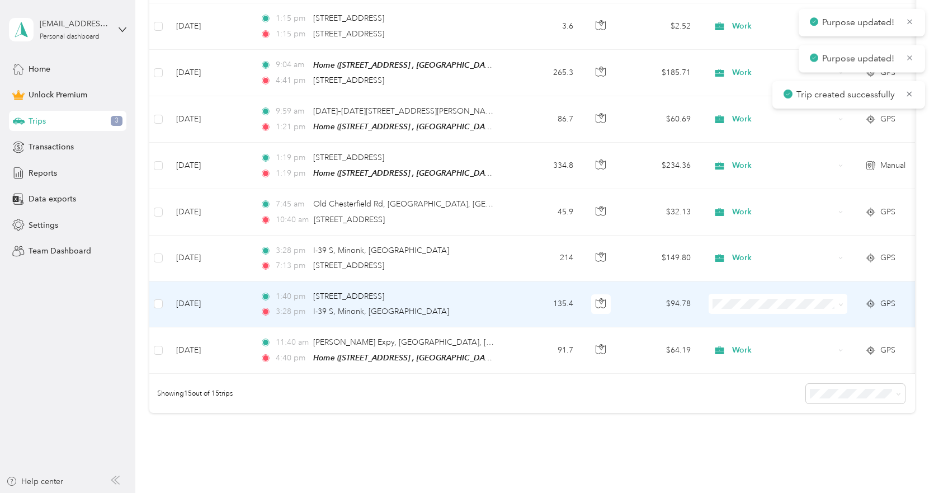
click at [742, 314] on span "Work" at bounding box center [787, 316] width 103 height 12
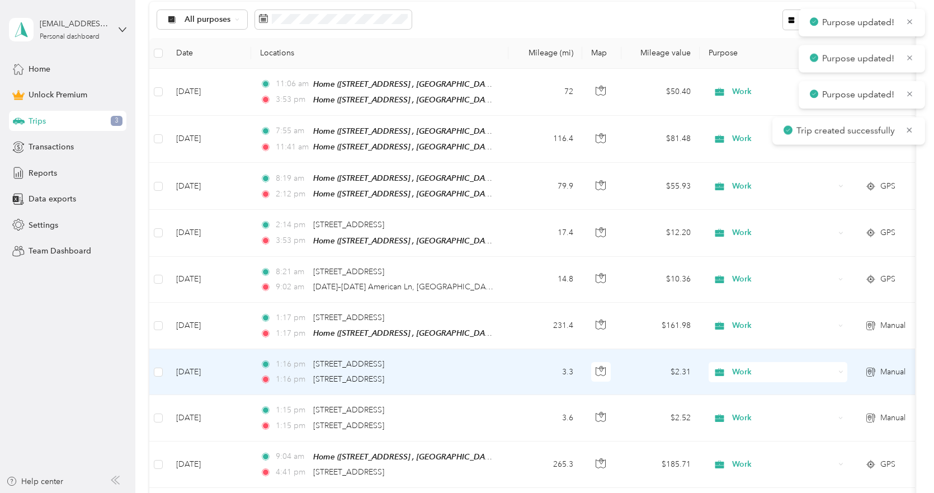
scroll to position [0, 0]
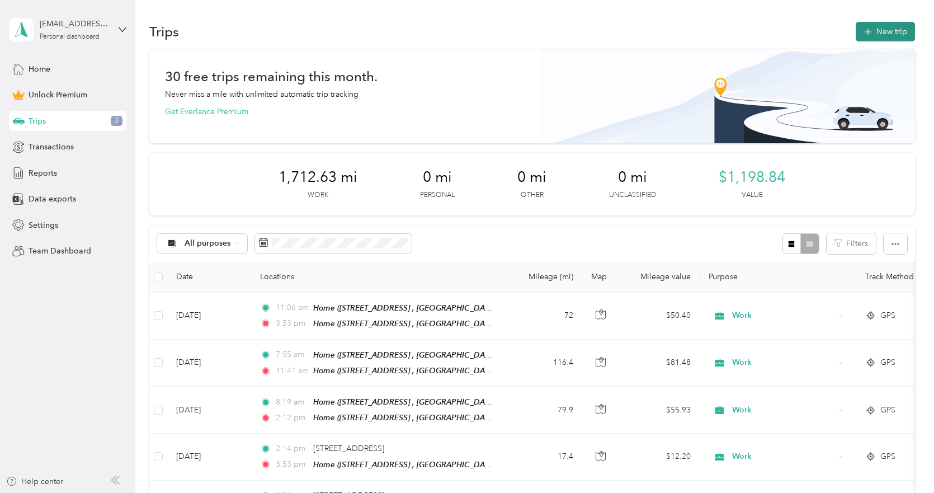
click at [872, 30] on button "New trip" at bounding box center [885, 32] width 59 height 20
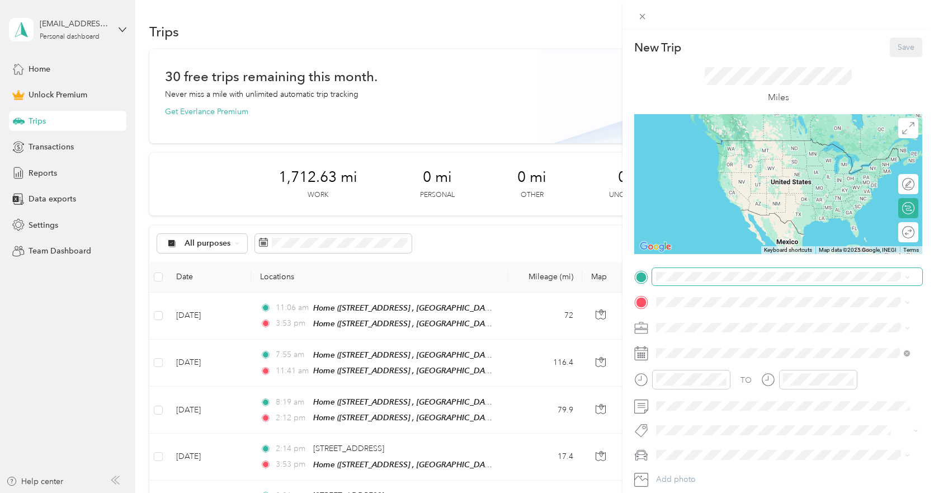
click at [672, 270] on span at bounding box center [787, 277] width 270 height 18
click at [679, 282] on span at bounding box center [787, 277] width 270 height 18
click at [704, 338] on div "Home [STREET_ADDRESS]" at bounding box center [791, 333] width 229 height 35
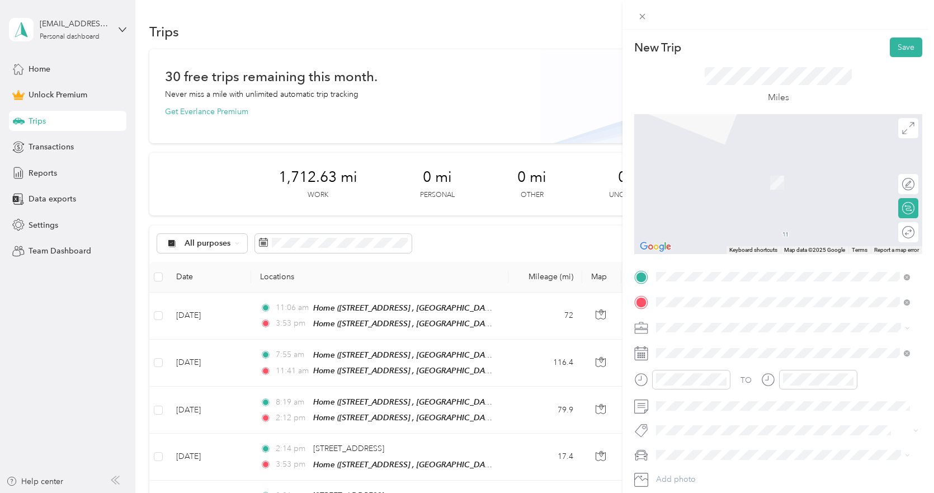
click at [704, 337] on span "[STREET_ADDRESS][US_STATE]" at bounding box center [733, 342] width 112 height 10
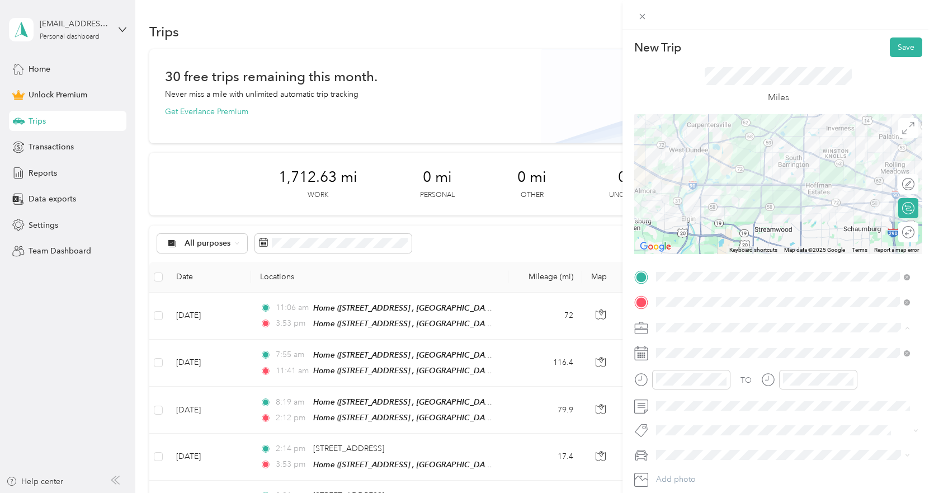
click at [685, 173] on div "Work" at bounding box center [783, 171] width 246 height 12
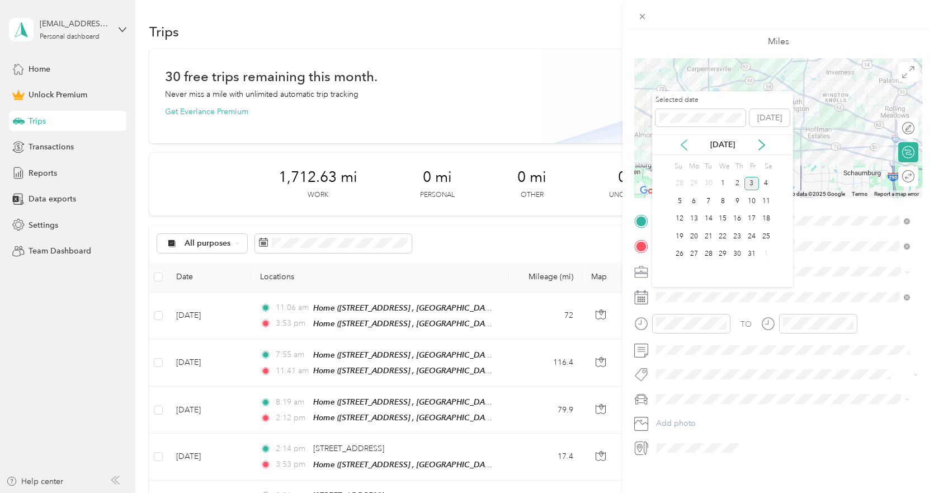
click at [689, 147] on icon at bounding box center [684, 144] width 11 height 11
click at [688, 147] on icon at bounding box center [684, 144] width 11 height 11
click at [709, 239] on div "19" at bounding box center [709, 236] width 15 height 14
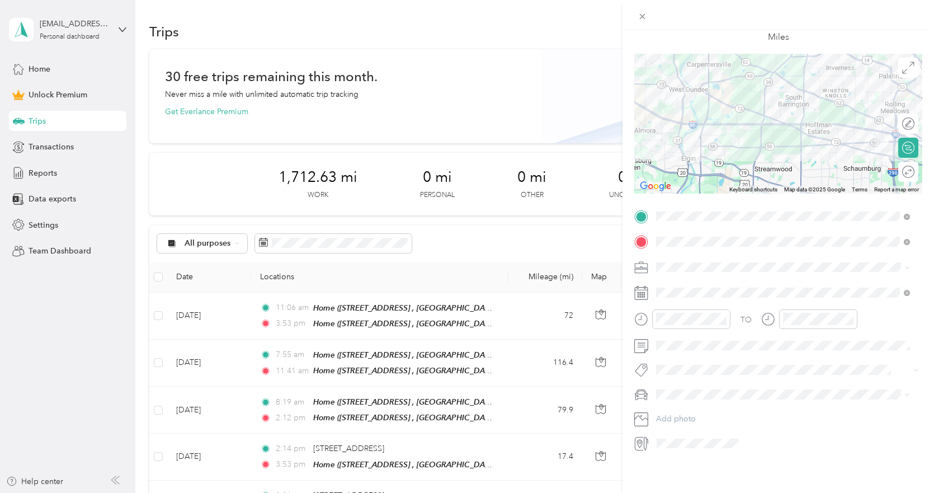
scroll to position [0, 0]
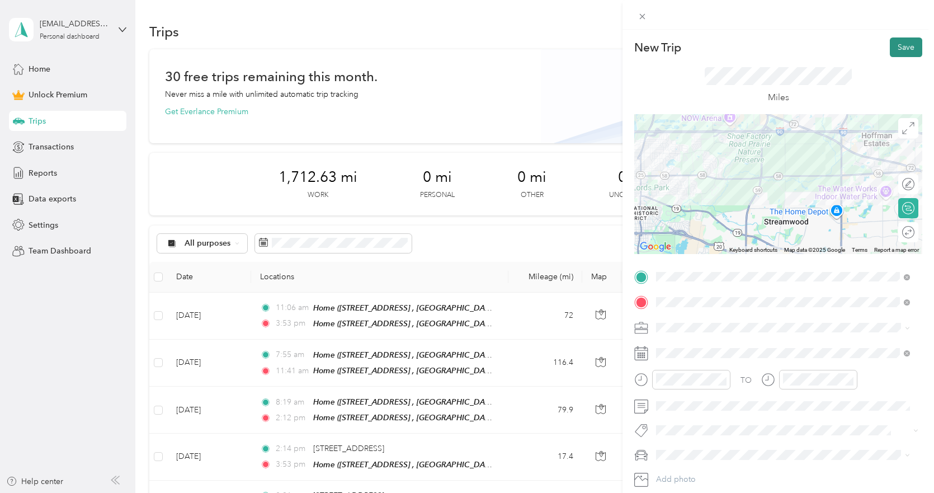
click at [891, 46] on button "Save" at bounding box center [906, 47] width 32 height 20
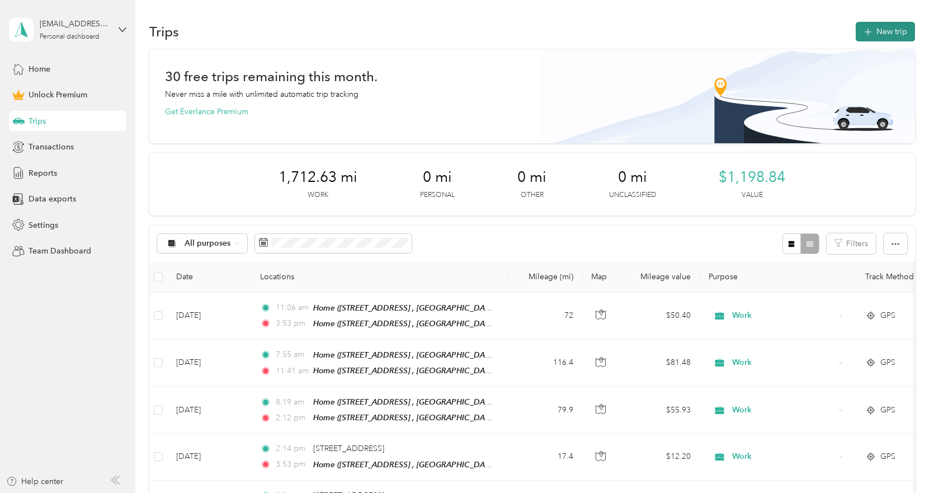
click at [873, 39] on button "New trip" at bounding box center [885, 32] width 59 height 20
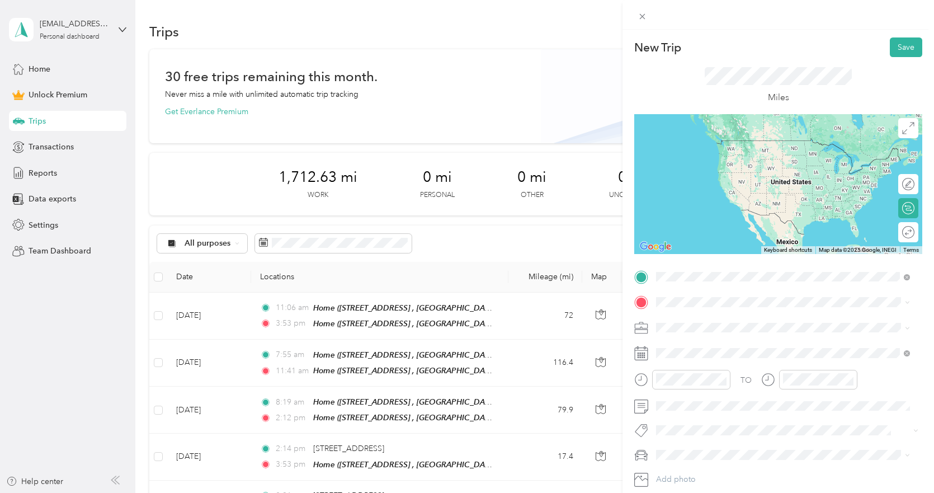
click at [708, 322] on span "[STREET_ADDRESS][US_STATE]" at bounding box center [733, 317] width 112 height 10
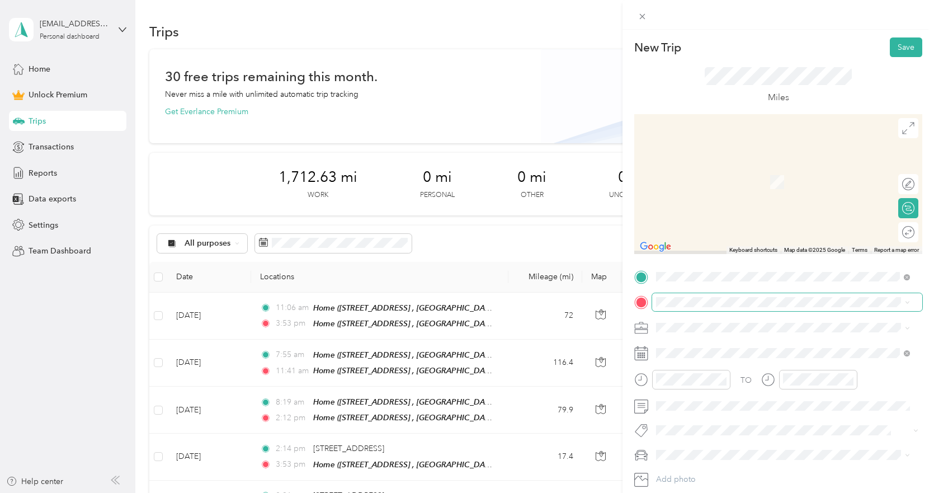
click at [684, 295] on span at bounding box center [787, 302] width 270 height 18
click at [706, 352] on div "Home [STREET_ADDRESS]" at bounding box center [791, 358] width 229 height 35
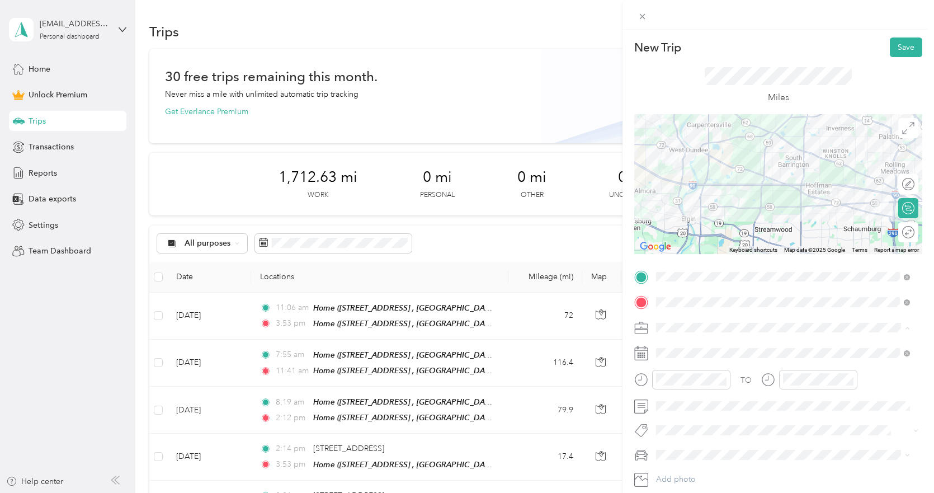
click at [671, 172] on div "Work" at bounding box center [783, 171] width 246 height 12
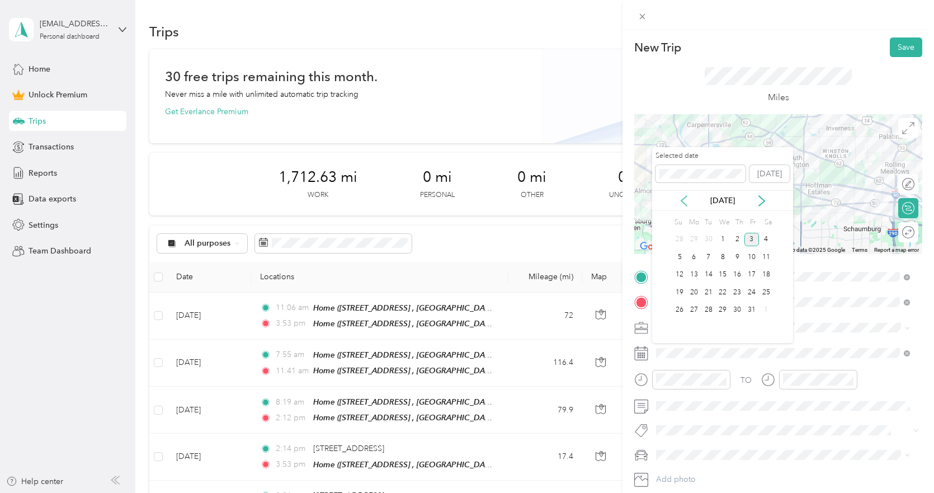
click at [683, 200] on icon at bounding box center [684, 201] width 6 height 10
click at [683, 200] on icon at bounding box center [684, 200] width 11 height 11
click at [709, 293] on div "19" at bounding box center [709, 292] width 15 height 14
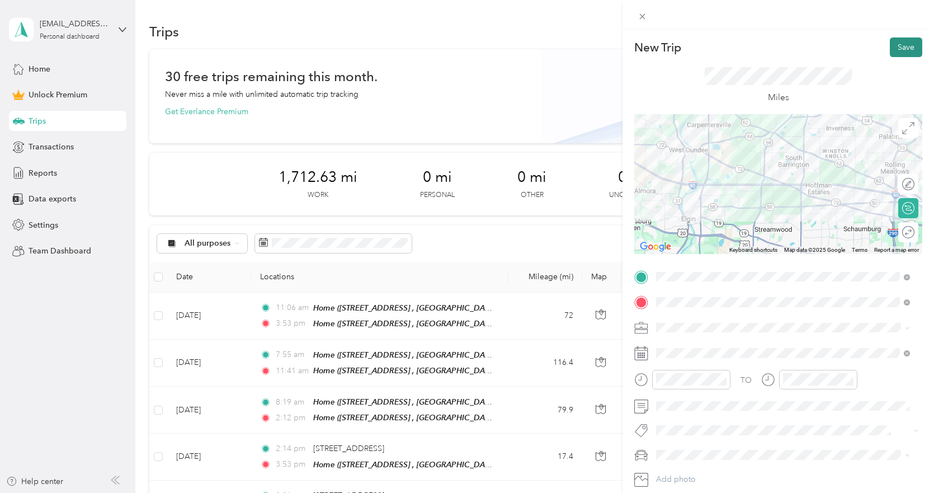
click at [899, 45] on button "Save" at bounding box center [906, 47] width 32 height 20
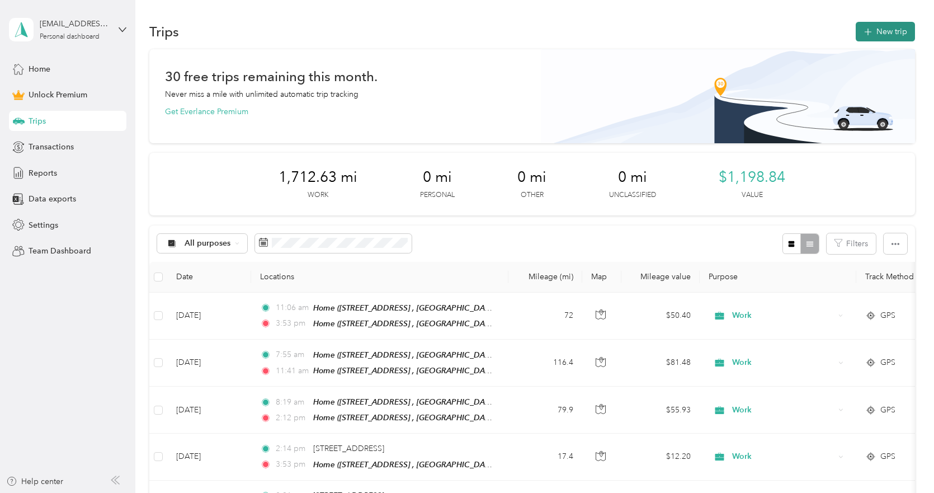
click at [872, 27] on button "New trip" at bounding box center [885, 32] width 59 height 20
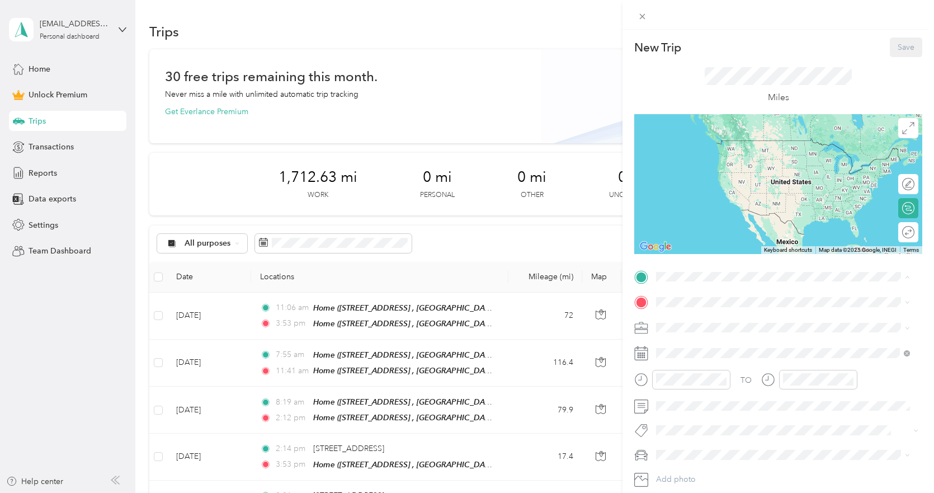
click at [721, 330] on span "[STREET_ADDRESS] , 60118, [GEOGRAPHIC_DATA], [GEOGRAPHIC_DATA], [GEOGRAPHIC_DAT…" at bounding box center [770, 339] width 187 height 21
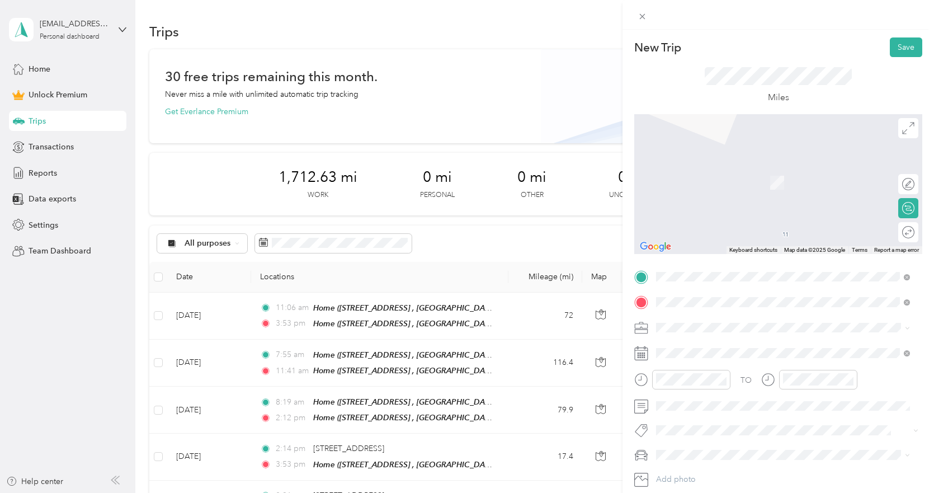
click at [702, 343] on span "[STREET_ADDRESS][US_STATE]" at bounding box center [733, 342] width 112 height 10
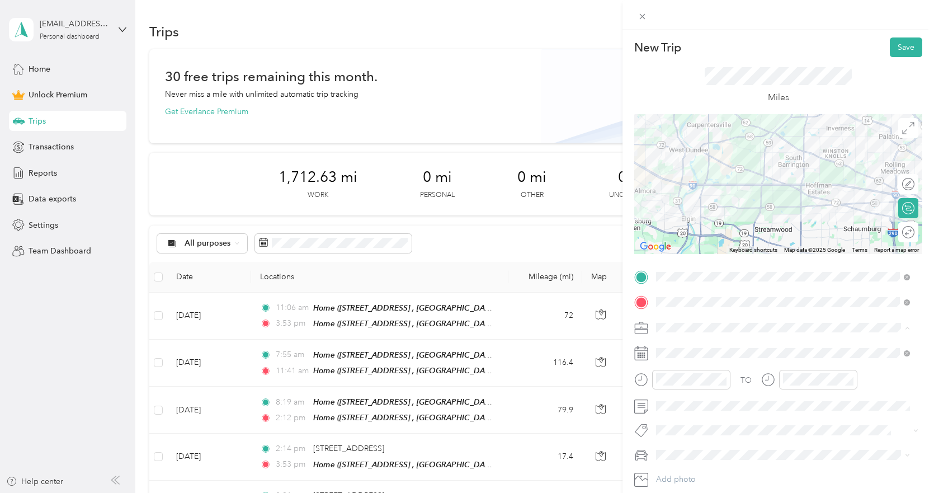
click at [636, 308] on icon at bounding box center [641, 302] width 14 height 14
drag, startPoint x: 687, startPoint y: 178, endPoint x: 690, endPoint y: 279, distance: 100.7
click at [687, 179] on ol "Work Personal Consultant Other Charity Medical Moving Commute" at bounding box center [783, 234] width 262 height 157
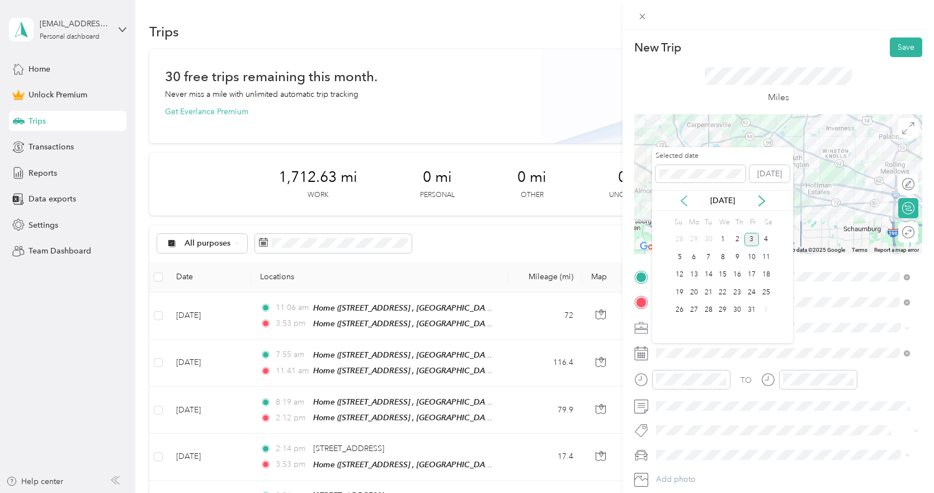
click at [681, 204] on icon at bounding box center [684, 200] width 11 height 11
click at [693, 294] on div "18" at bounding box center [694, 292] width 15 height 14
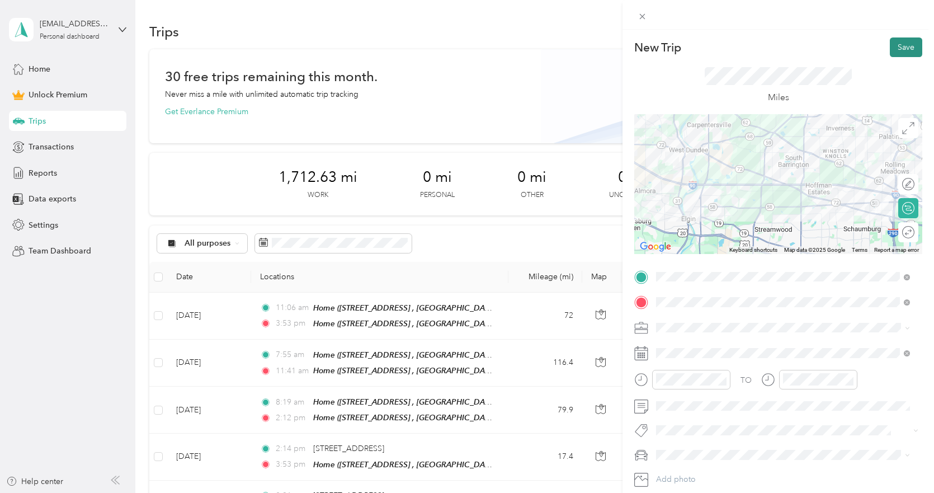
click at [894, 48] on button "Save" at bounding box center [906, 47] width 32 height 20
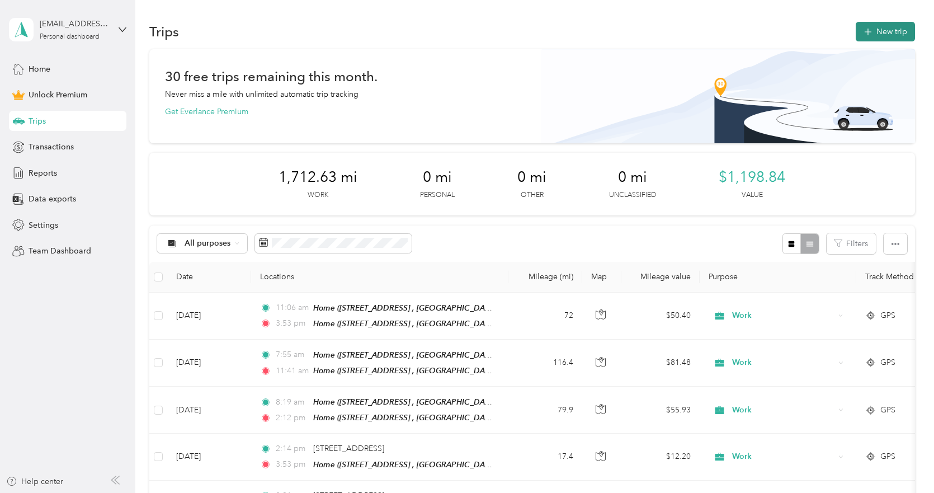
click at [866, 40] on button "New trip" at bounding box center [885, 32] width 59 height 20
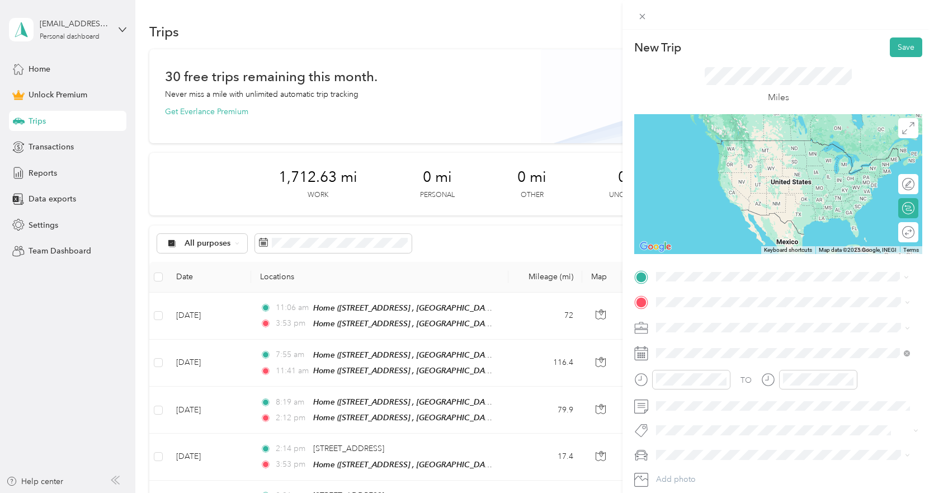
click at [696, 315] on span "[STREET_ADDRESS][US_STATE]" at bounding box center [733, 317] width 112 height 10
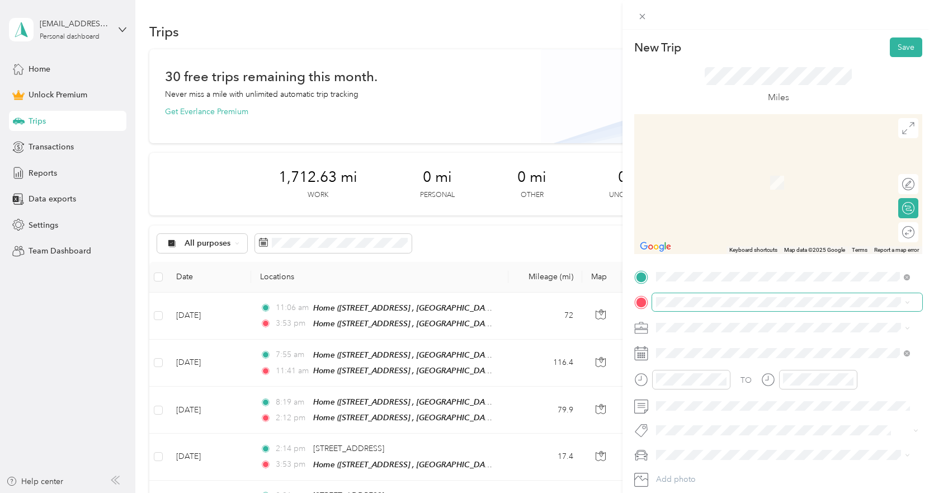
click at [689, 294] on span at bounding box center [787, 302] width 270 height 18
click at [691, 354] on div "Home [STREET_ADDRESS]" at bounding box center [791, 356] width 229 height 35
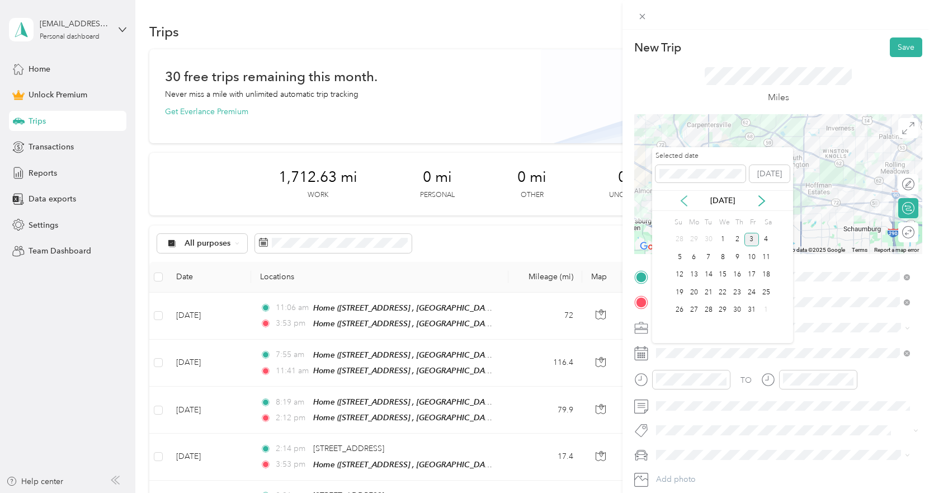
click at [688, 203] on icon at bounding box center [684, 200] width 11 height 11
click at [691, 298] on div "18" at bounding box center [694, 292] width 15 height 14
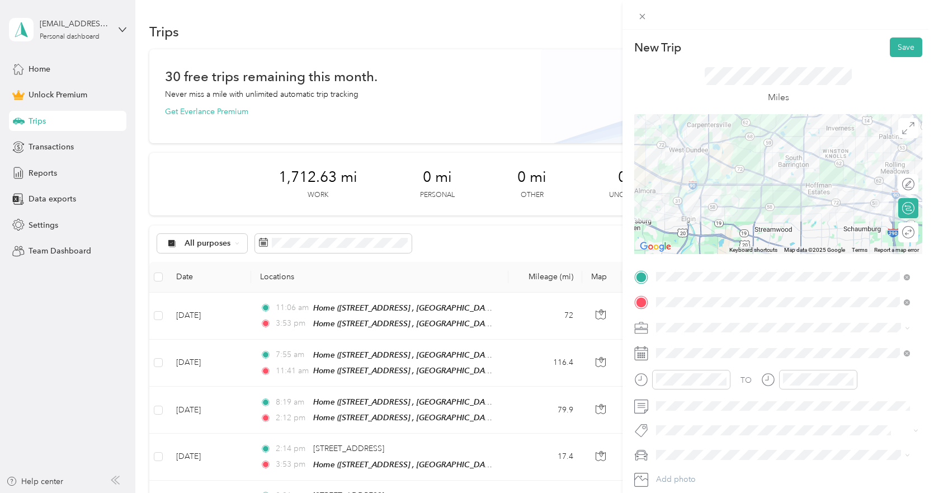
scroll to position [69, 0]
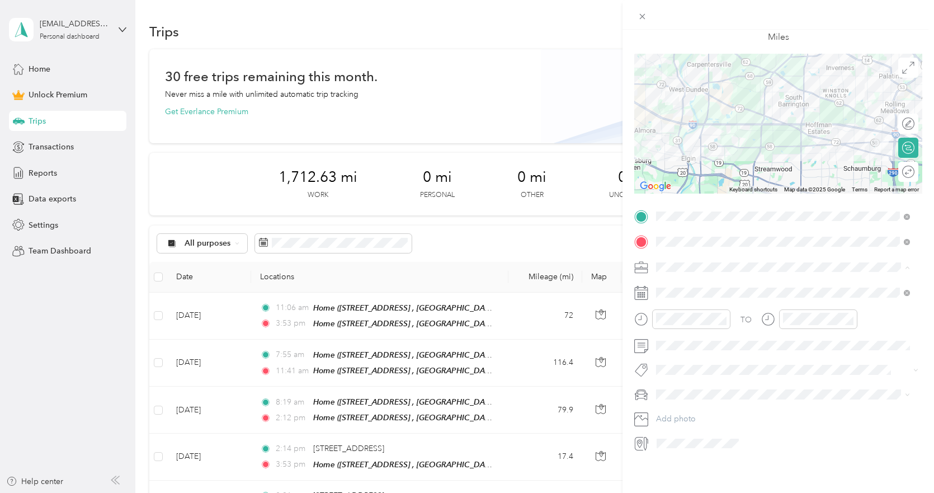
click at [691, 281] on div "Work" at bounding box center [783, 278] width 246 height 12
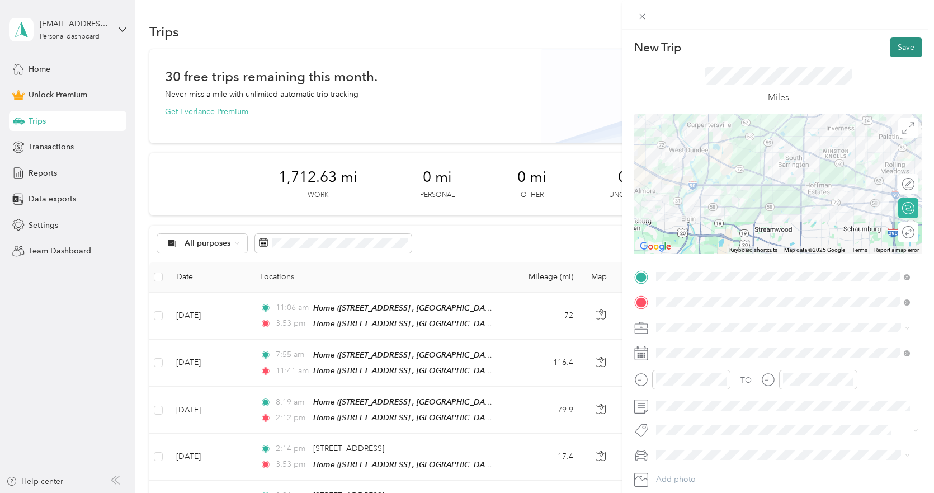
click at [897, 41] on button "Save" at bounding box center [906, 47] width 32 height 20
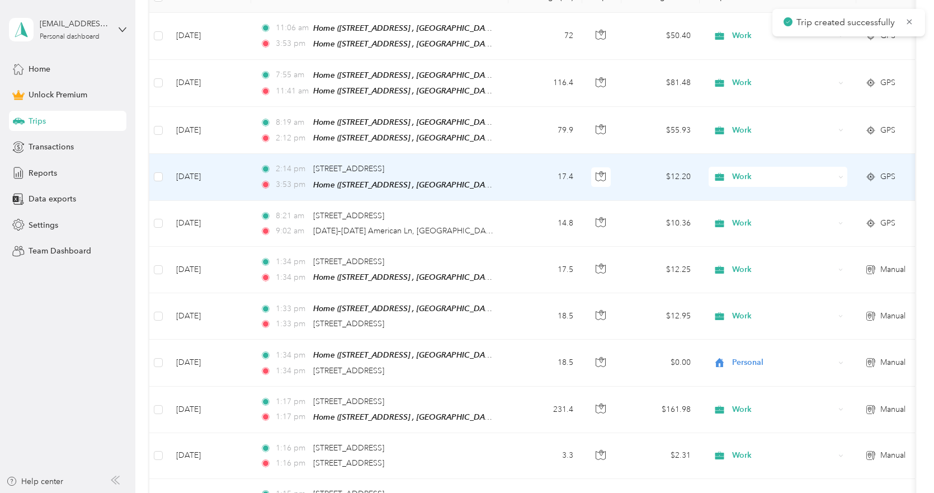
scroll to position [448, 0]
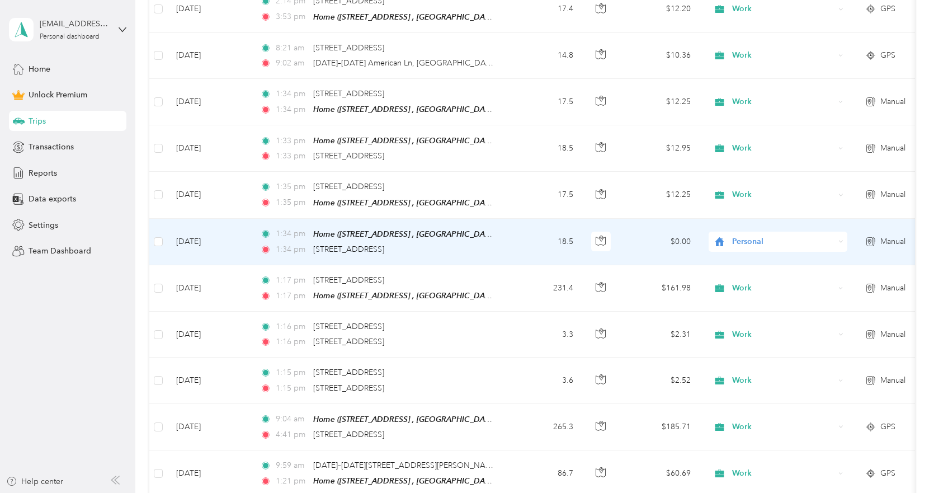
click at [743, 236] on span "Personal" at bounding box center [783, 242] width 102 height 12
click at [751, 252] on span "Work" at bounding box center [787, 253] width 103 height 12
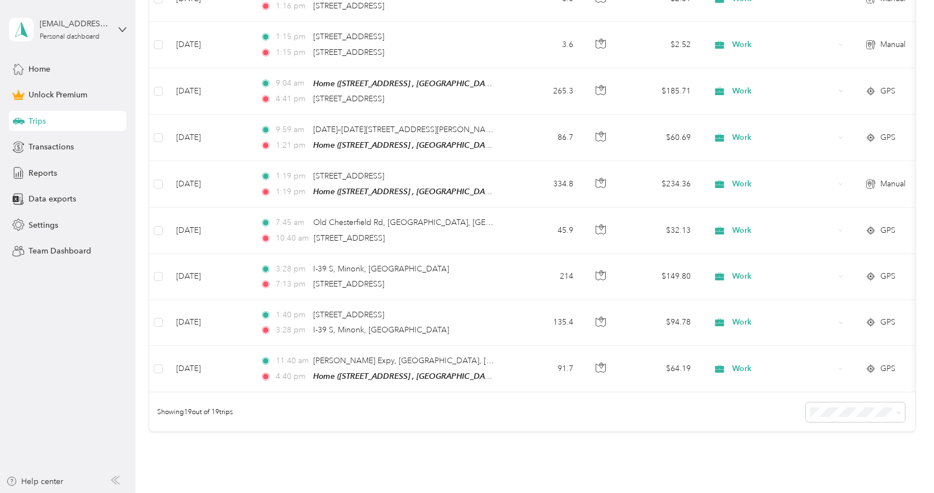
scroll to position [839, 0]
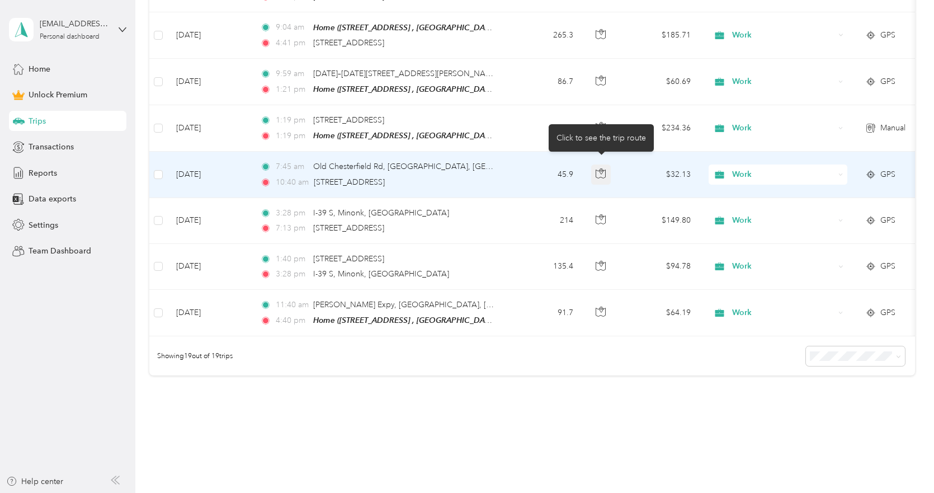
click at [595, 164] on button "button" at bounding box center [601, 174] width 20 height 20
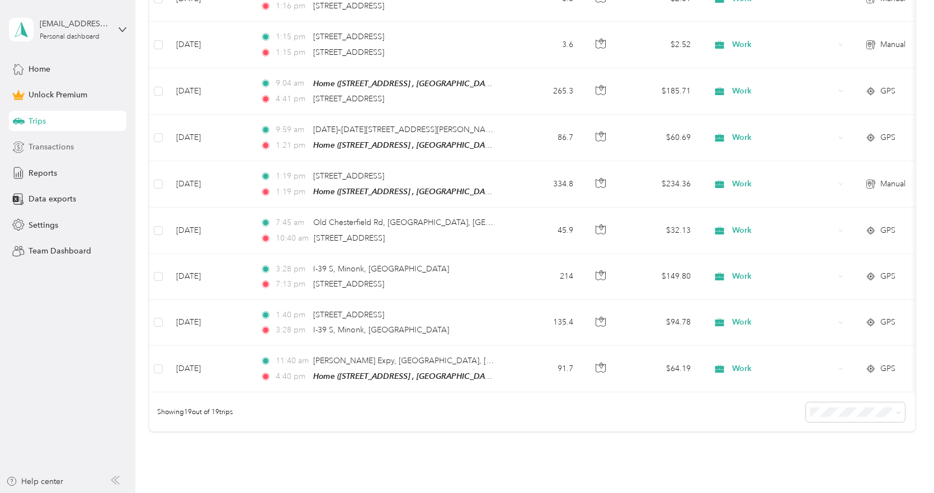
scroll to position [727, 0]
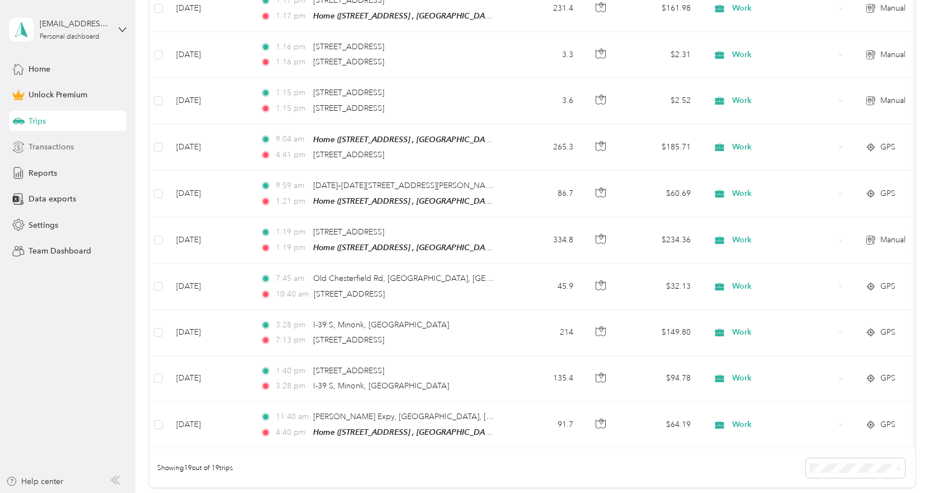
click at [53, 151] on span "Transactions" at bounding box center [51, 147] width 45 height 12
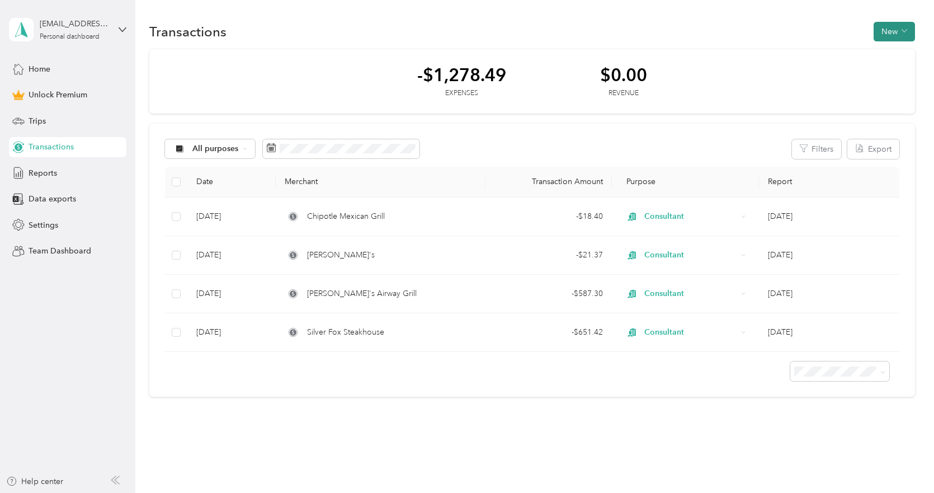
click at [902, 36] on span "button" at bounding box center [905, 32] width 6 height 10
click at [882, 58] on span "Expense" at bounding box center [889, 53] width 30 height 12
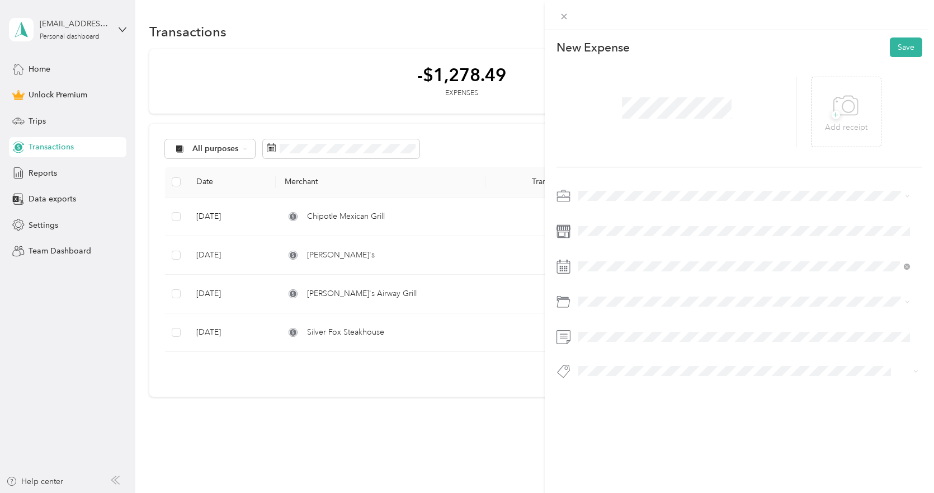
click at [608, 213] on div "Work" at bounding box center [744, 214] width 324 height 12
click at [607, 260] on span at bounding box center [749, 266] width 348 height 18
click at [610, 330] on icon at bounding box center [606, 329] width 11 height 11
drag, startPoint x: 680, startPoint y: 327, endPoint x: 684, endPoint y: 335, distance: 8.8
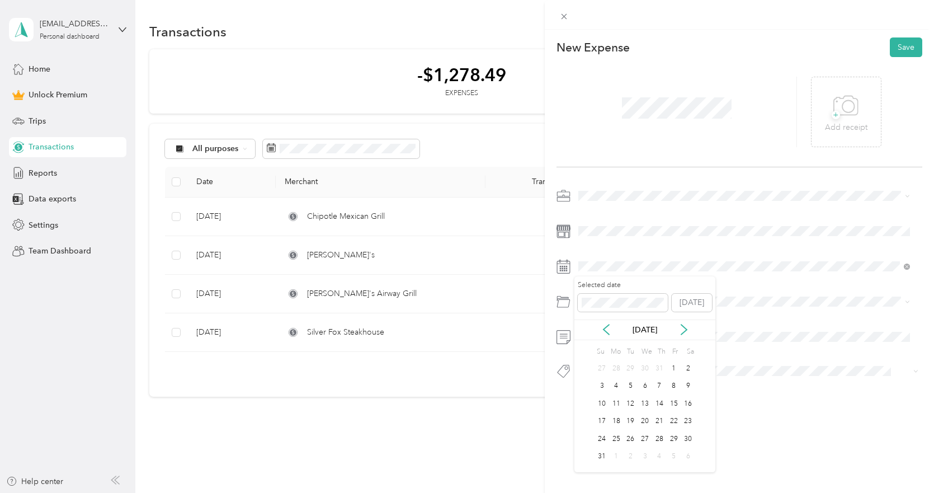
click at [680, 328] on icon at bounding box center [684, 329] width 11 height 11
click at [662, 401] on div "18" at bounding box center [659, 404] width 15 height 14
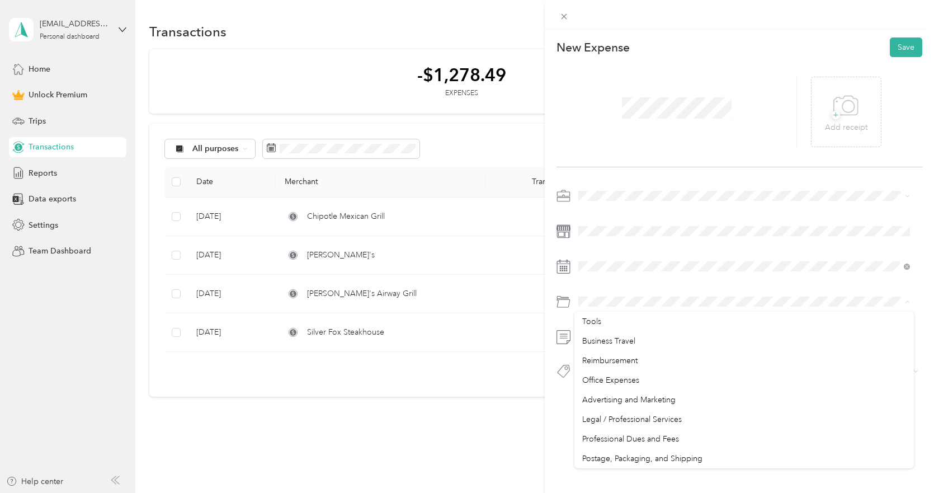
scroll to position [336, 0]
click at [656, 440] on span "Business Meals & Entertainment" at bounding box center [637, 440] width 111 height 10
click at [907, 52] on button "Save" at bounding box center [906, 47] width 32 height 20
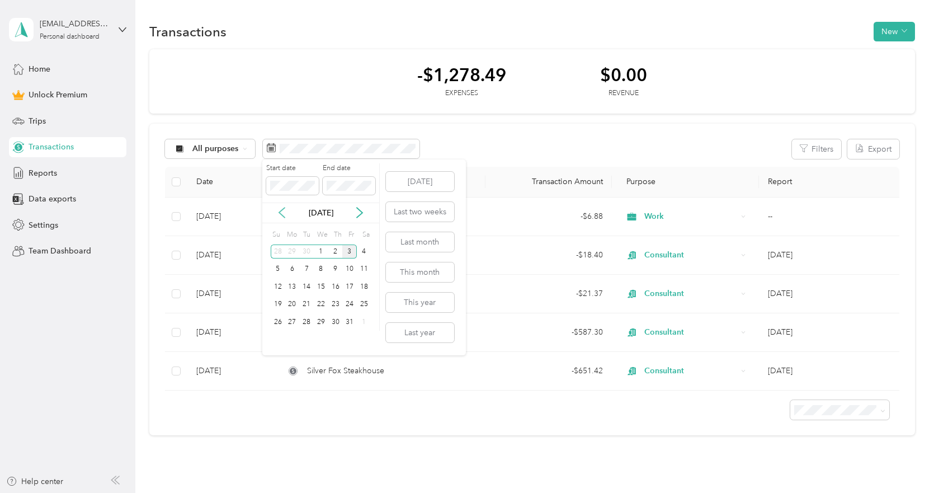
click at [287, 214] on icon at bounding box center [281, 212] width 11 height 11
click at [278, 253] on div "1" at bounding box center [278, 251] width 15 height 14
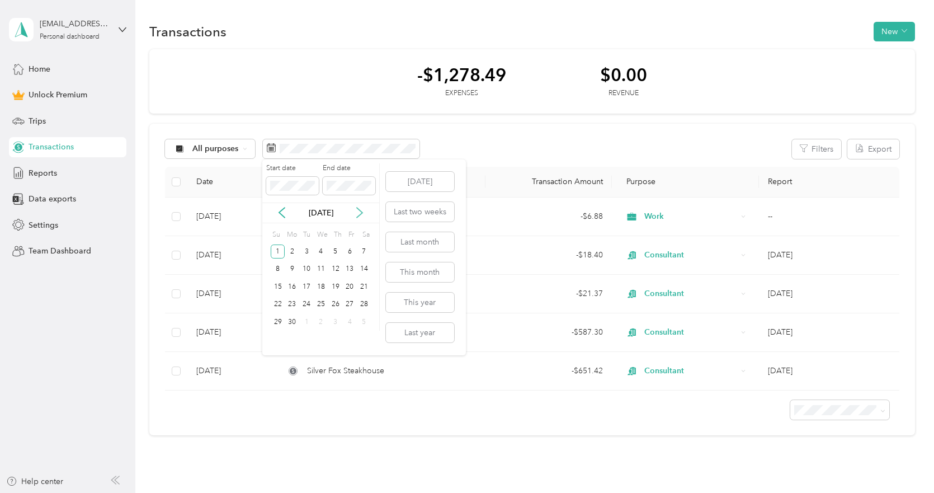
click at [356, 215] on icon at bounding box center [359, 212] width 11 height 11
click at [321, 251] on div "1" at bounding box center [321, 251] width 15 height 14
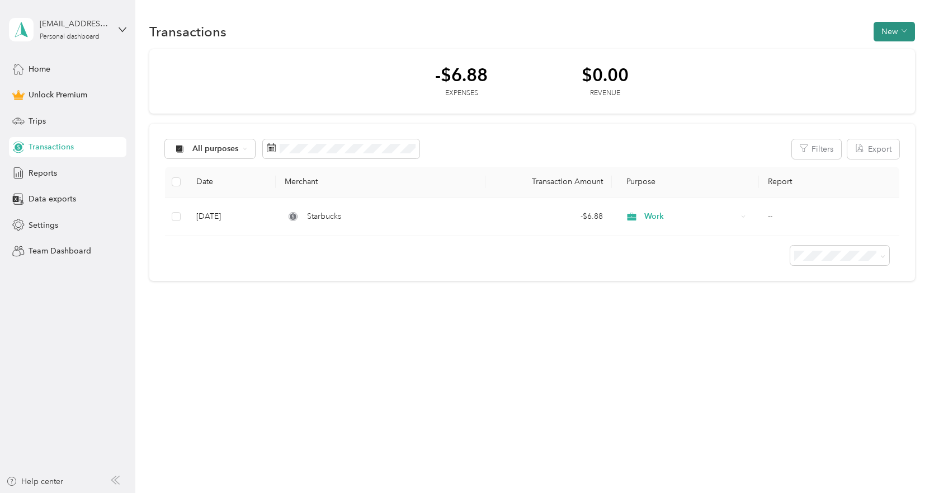
click at [888, 27] on button "New" at bounding box center [894, 32] width 41 height 20
click at [889, 54] on span "Expense" at bounding box center [897, 53] width 30 height 12
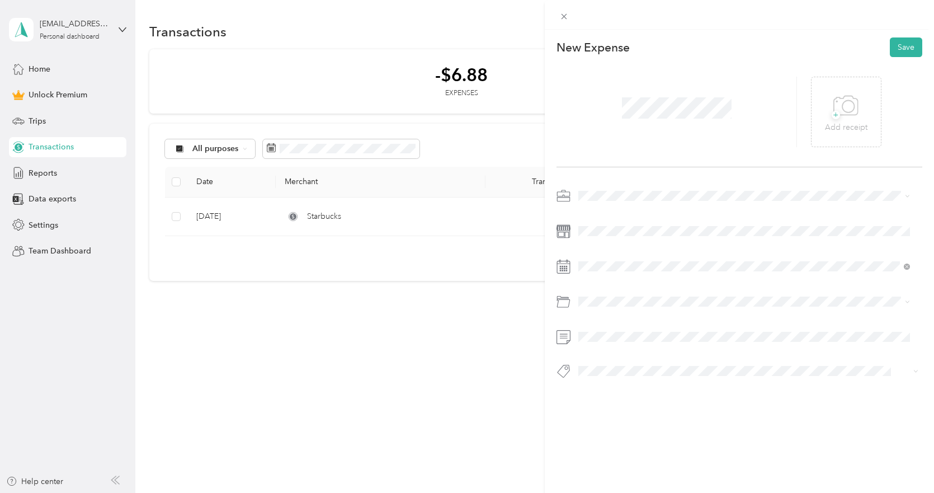
click at [613, 212] on div "Work" at bounding box center [744, 216] width 324 height 12
click at [606, 328] on icon at bounding box center [606, 329] width 11 height 11
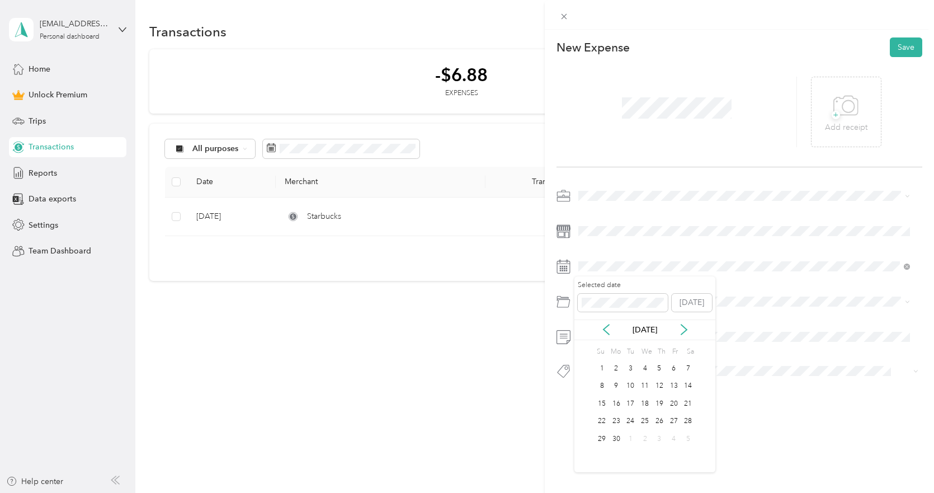
drag, startPoint x: 682, startPoint y: 327, endPoint x: 670, endPoint y: 357, distance: 32.4
click at [682, 327] on icon at bounding box center [684, 329] width 11 height 11
click at [620, 441] on div "28" at bounding box center [616, 439] width 15 height 14
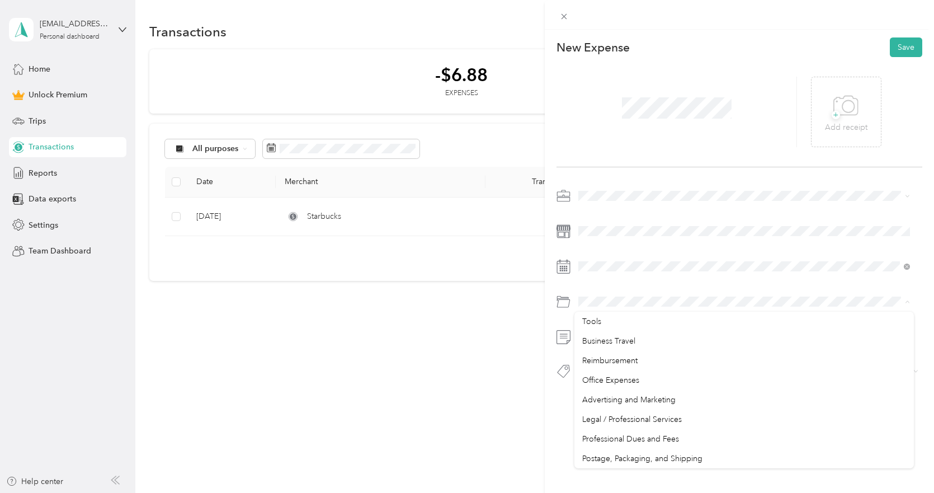
scroll to position [392, 0]
click at [663, 383] on span "Business Meals & Entertainment" at bounding box center [637, 386] width 111 height 10
click at [901, 45] on button "Save" at bounding box center [906, 47] width 32 height 20
